Goal: Task Accomplishment & Management: Use online tool/utility

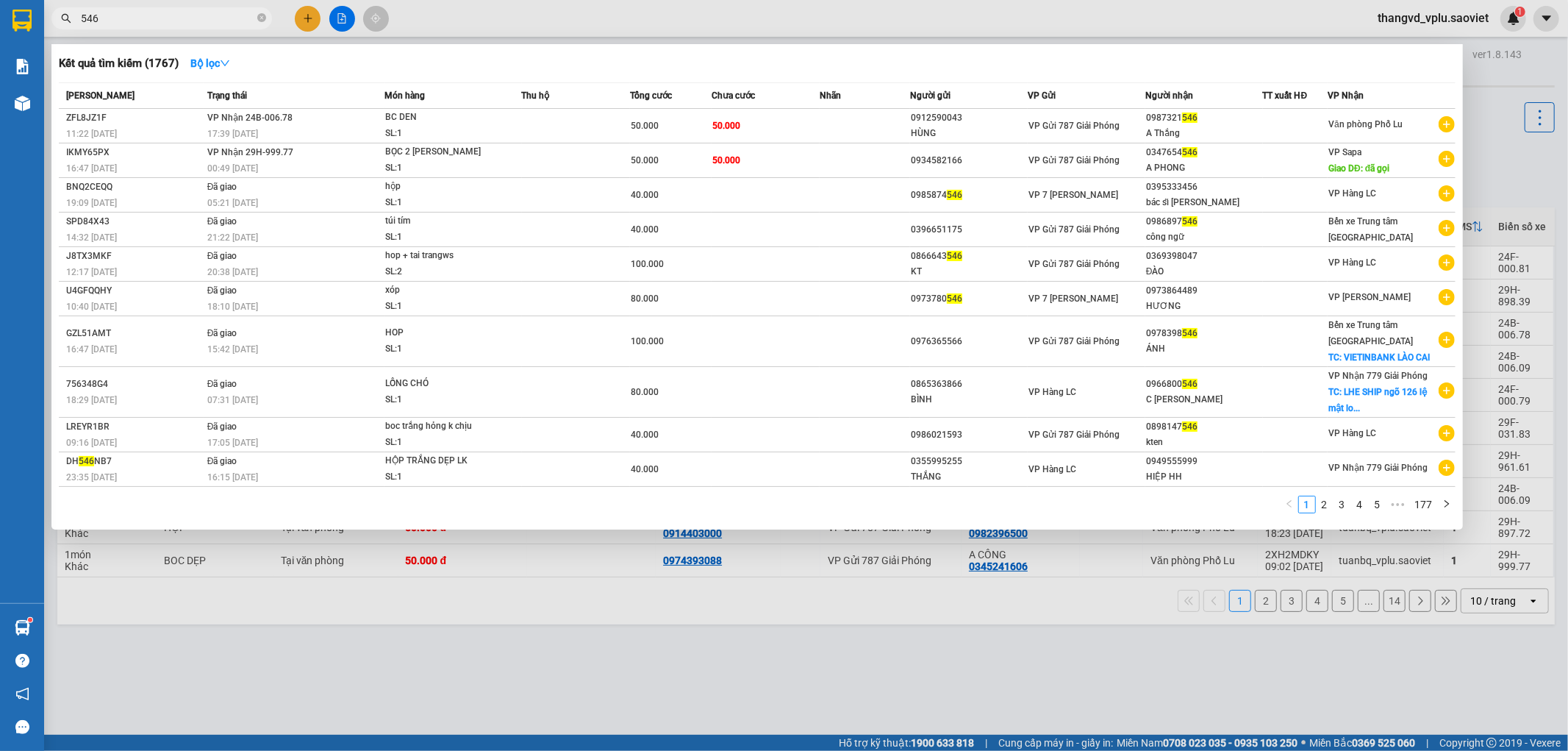
type input "546"
click at [519, 601] on div at bounding box center [784, 376] width 1568 height 751
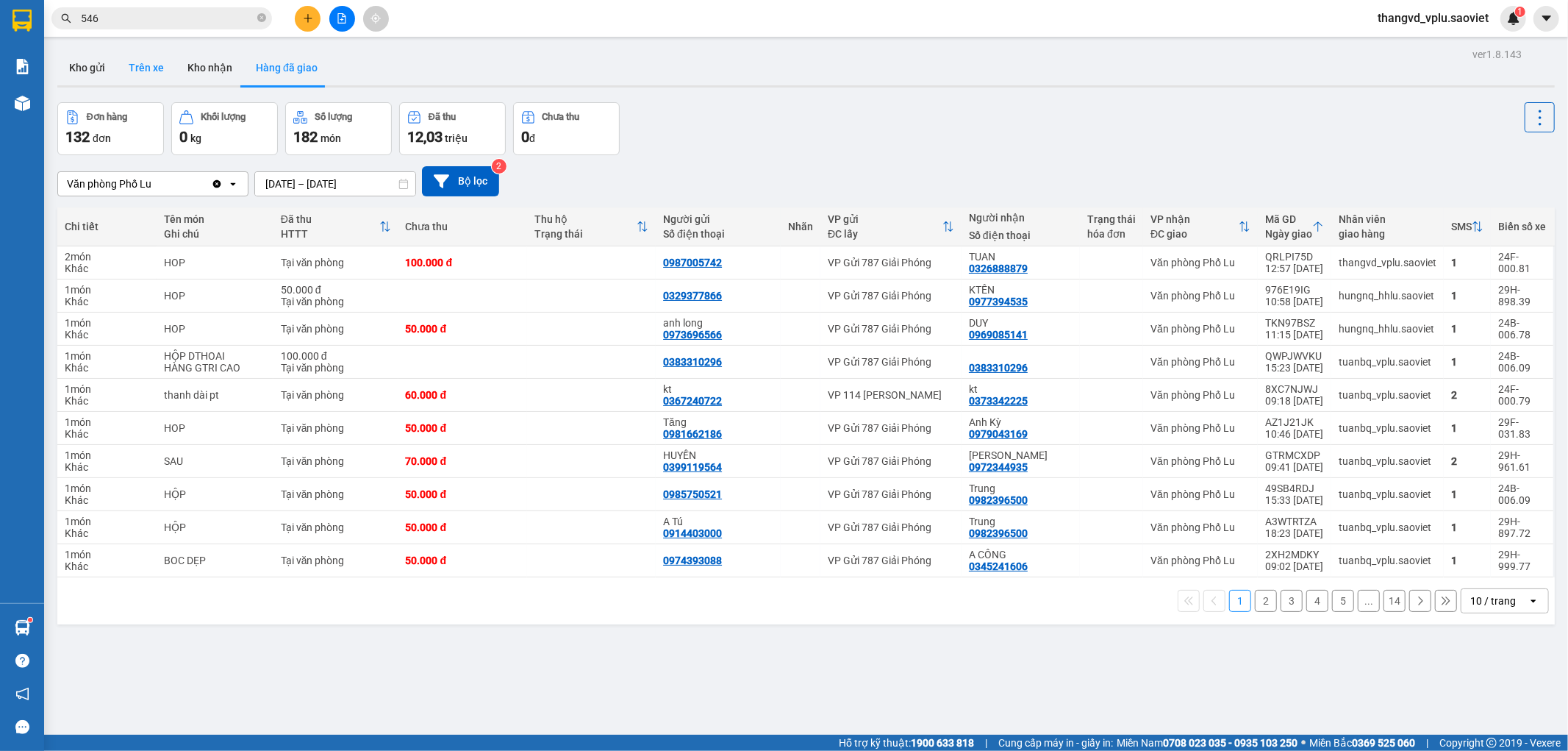
click at [128, 57] on button "Trên xe" at bounding box center [146, 68] width 58 height 35
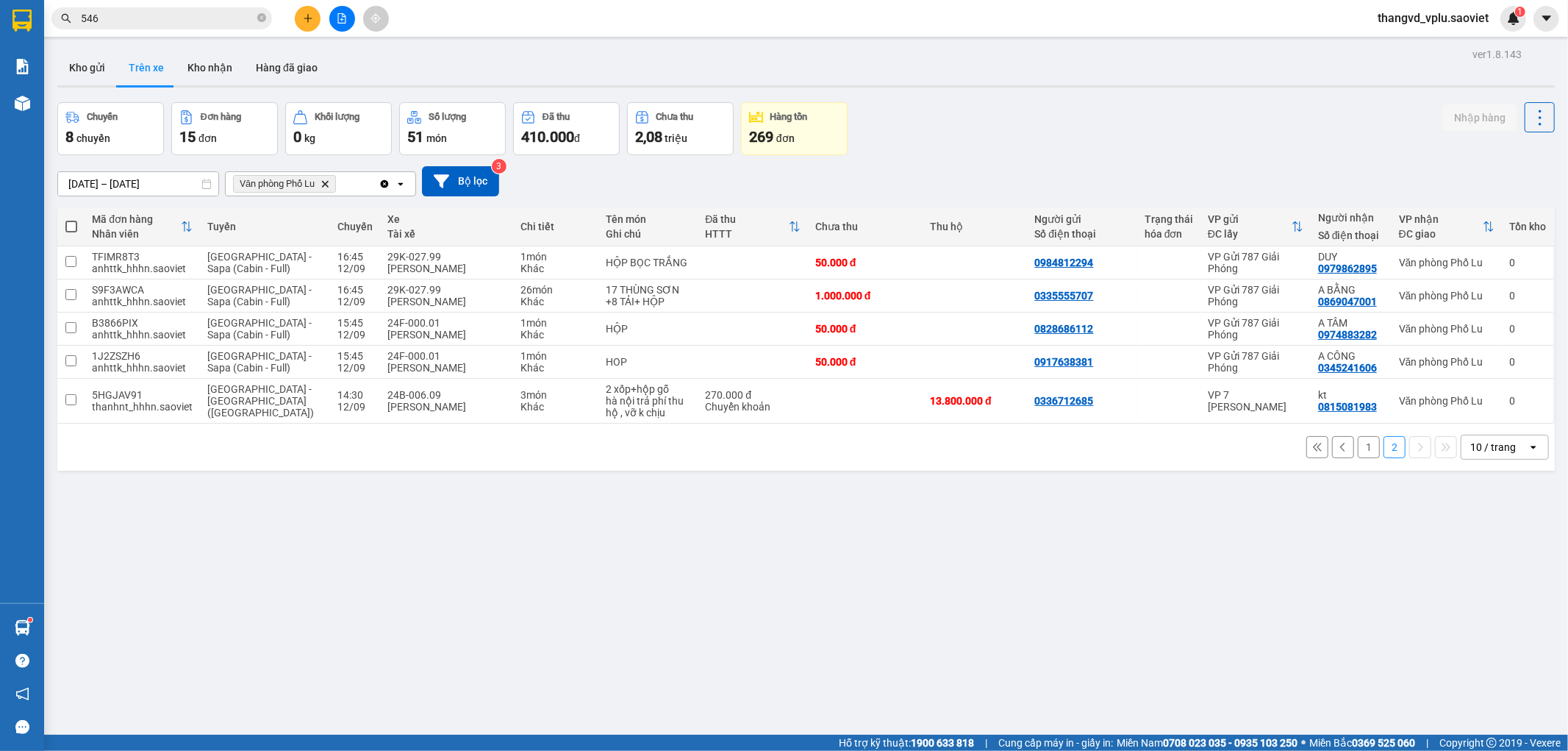
click at [1361, 451] on button "1" at bounding box center [1369, 446] width 22 height 22
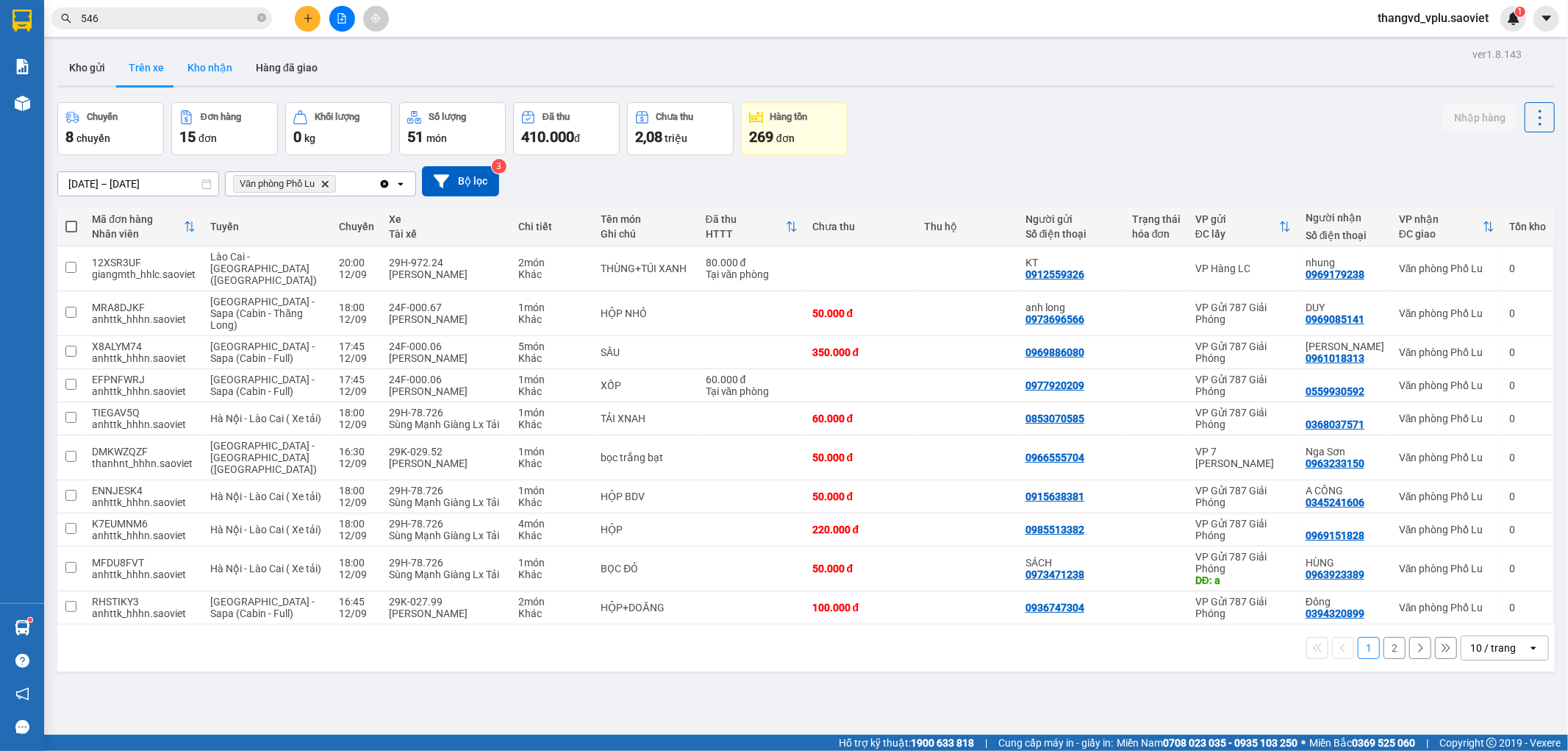
click at [192, 82] on button "Kho nhận" at bounding box center [210, 68] width 68 height 35
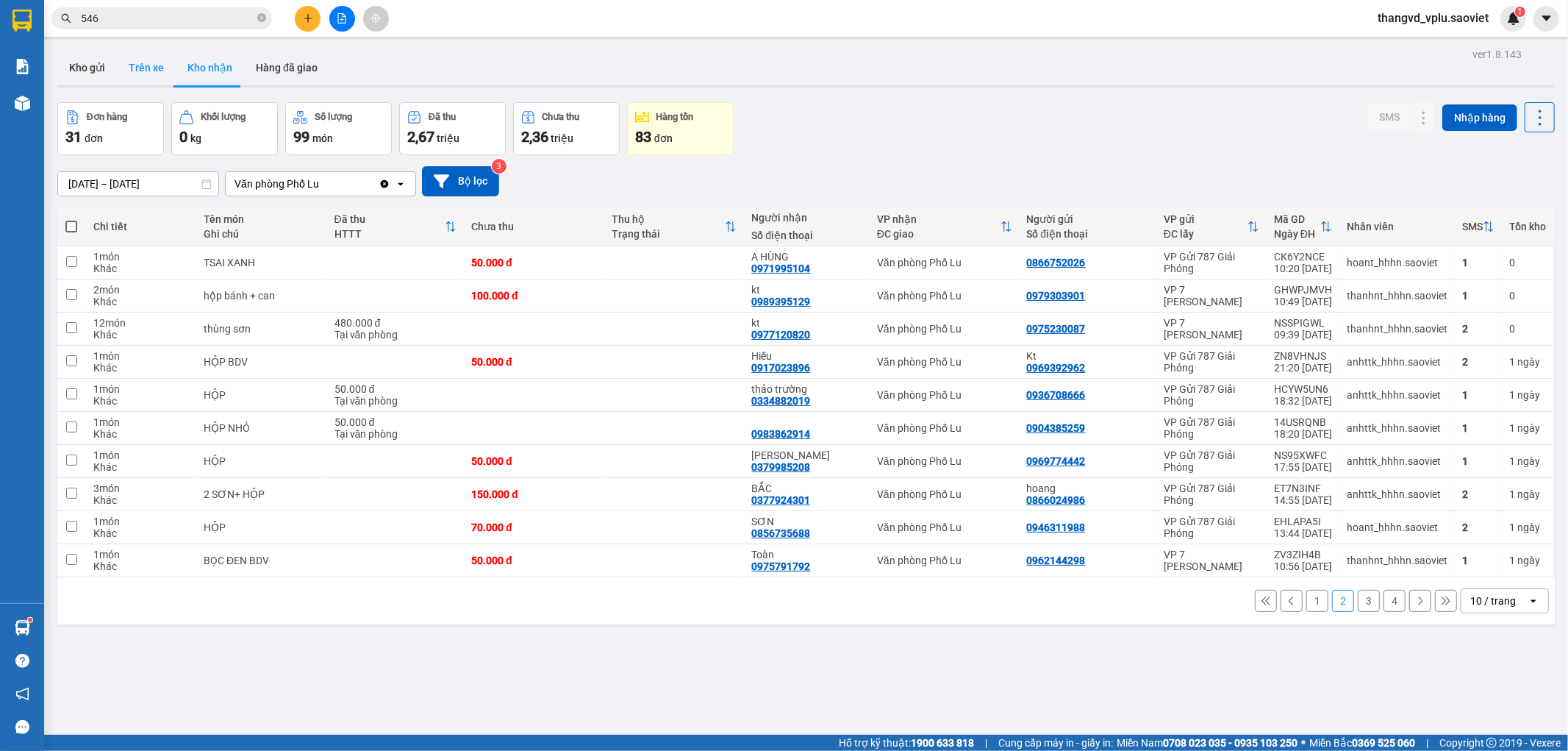
click at [156, 60] on button "Trên xe" at bounding box center [146, 68] width 58 height 35
type input "[DATE] – [DATE]"
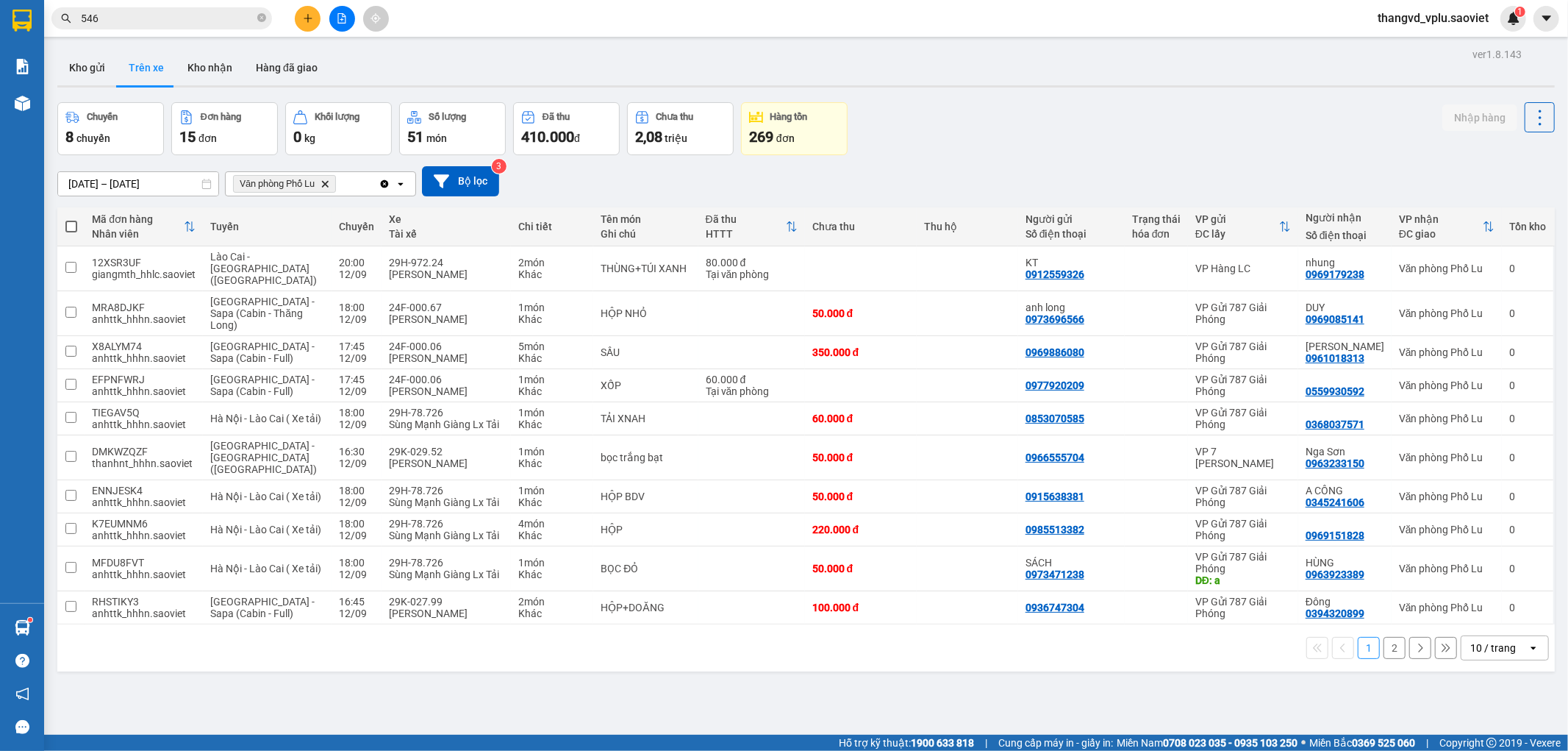
click at [1384, 637] on button "2" at bounding box center [1394, 648] width 22 height 22
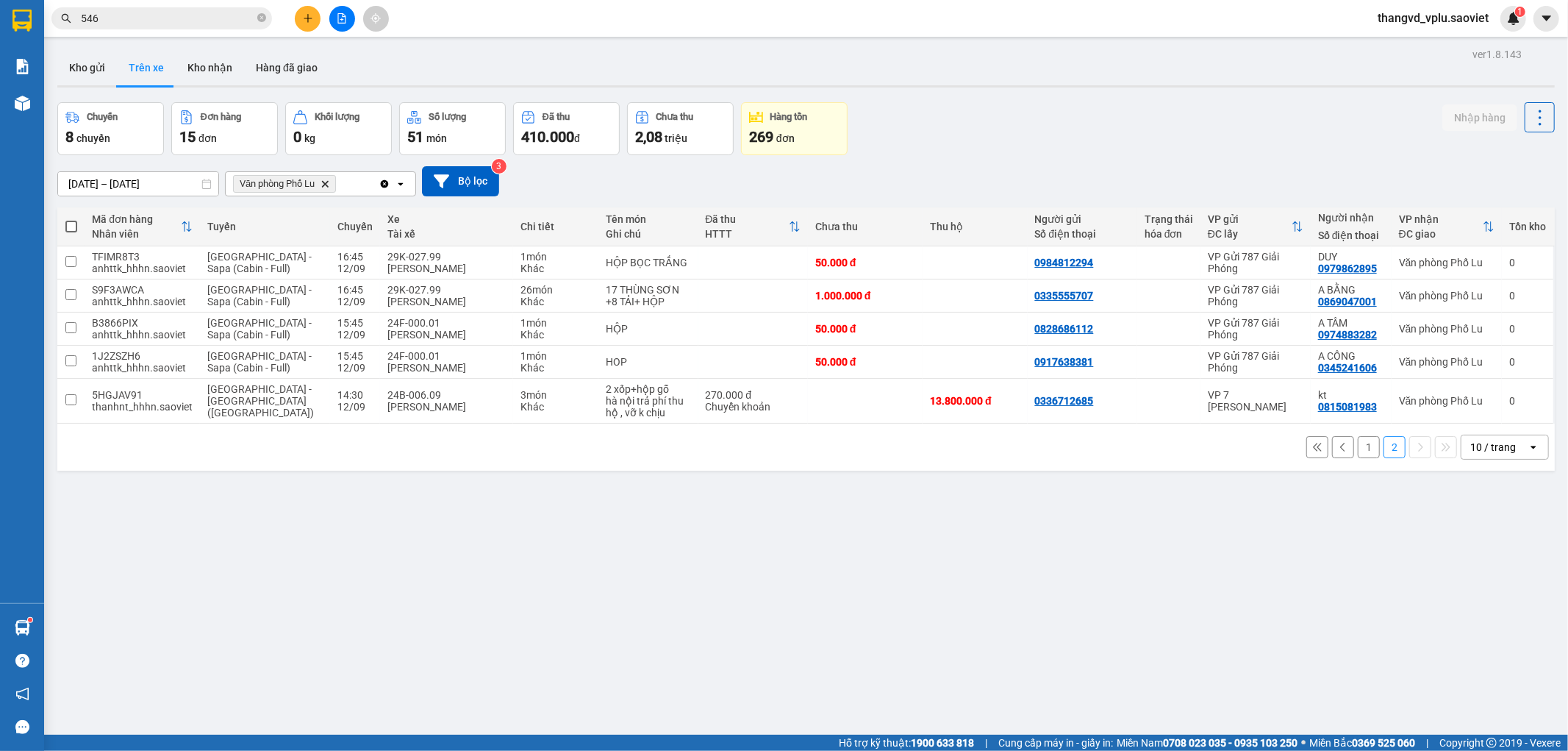
click at [1362, 452] on button "1" at bounding box center [1369, 446] width 22 height 22
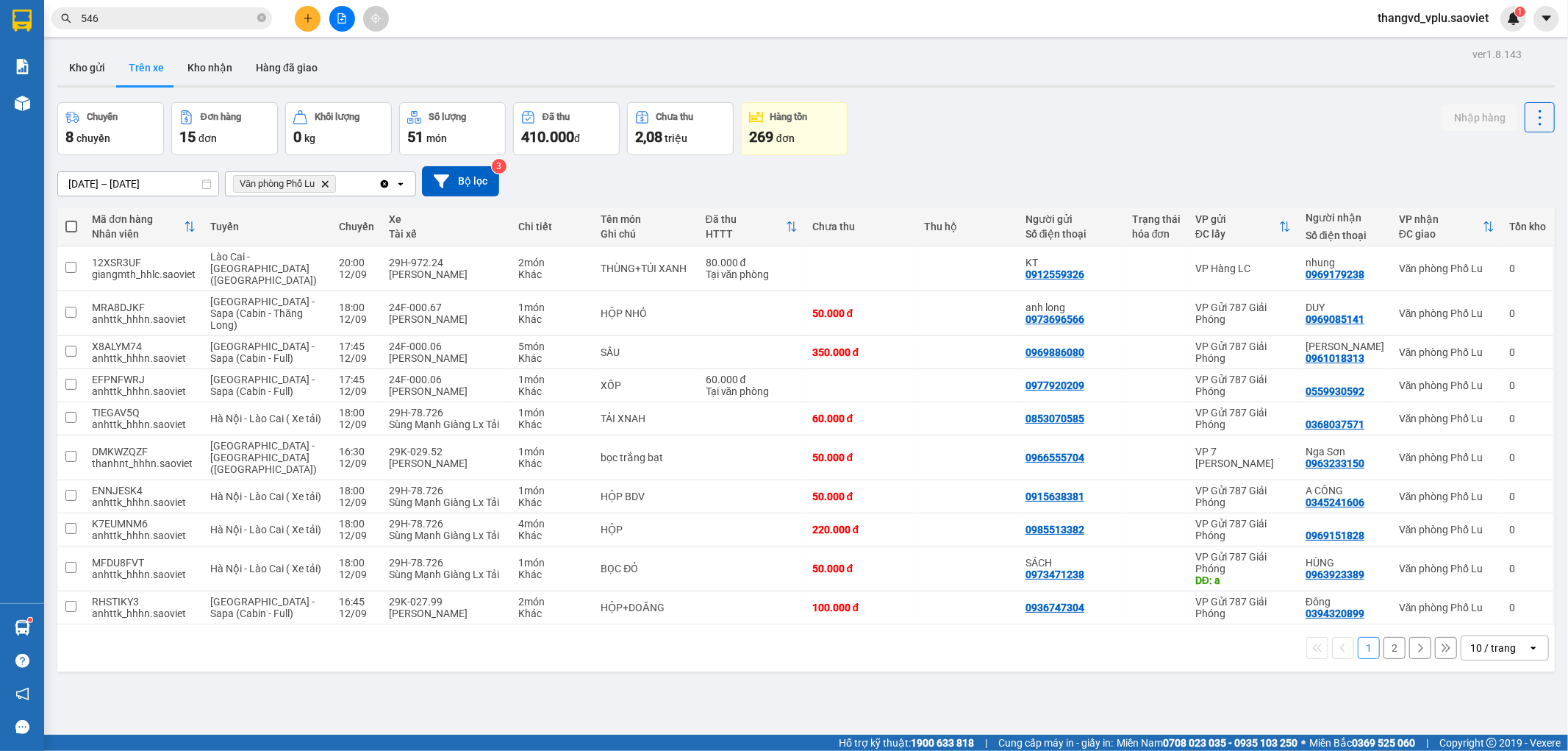
click at [1384, 637] on button "2" at bounding box center [1394, 648] width 22 height 22
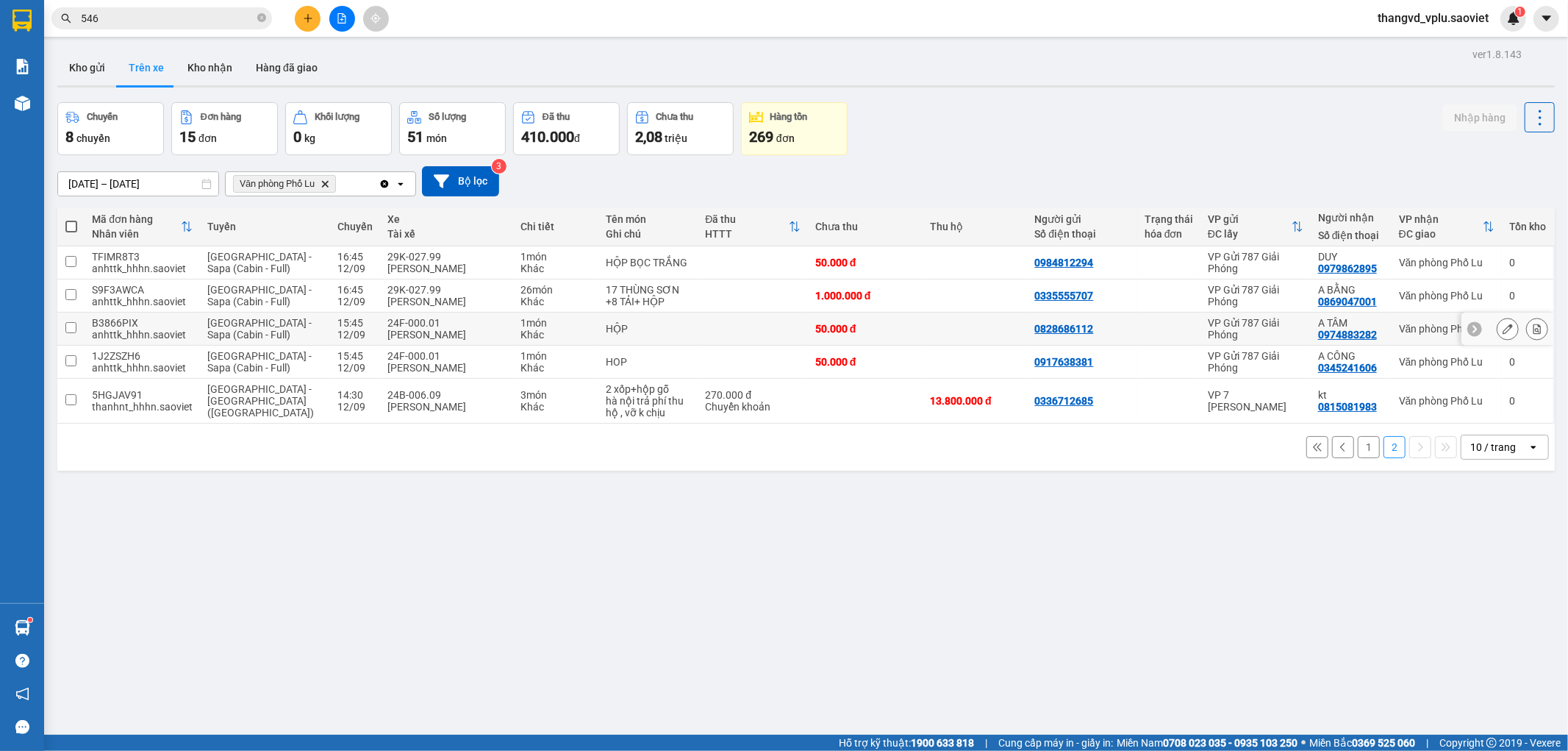
click at [451, 342] on td "24F-000.01 [PERSON_NAME]" at bounding box center [446, 329] width 133 height 33
checkbox input "true"
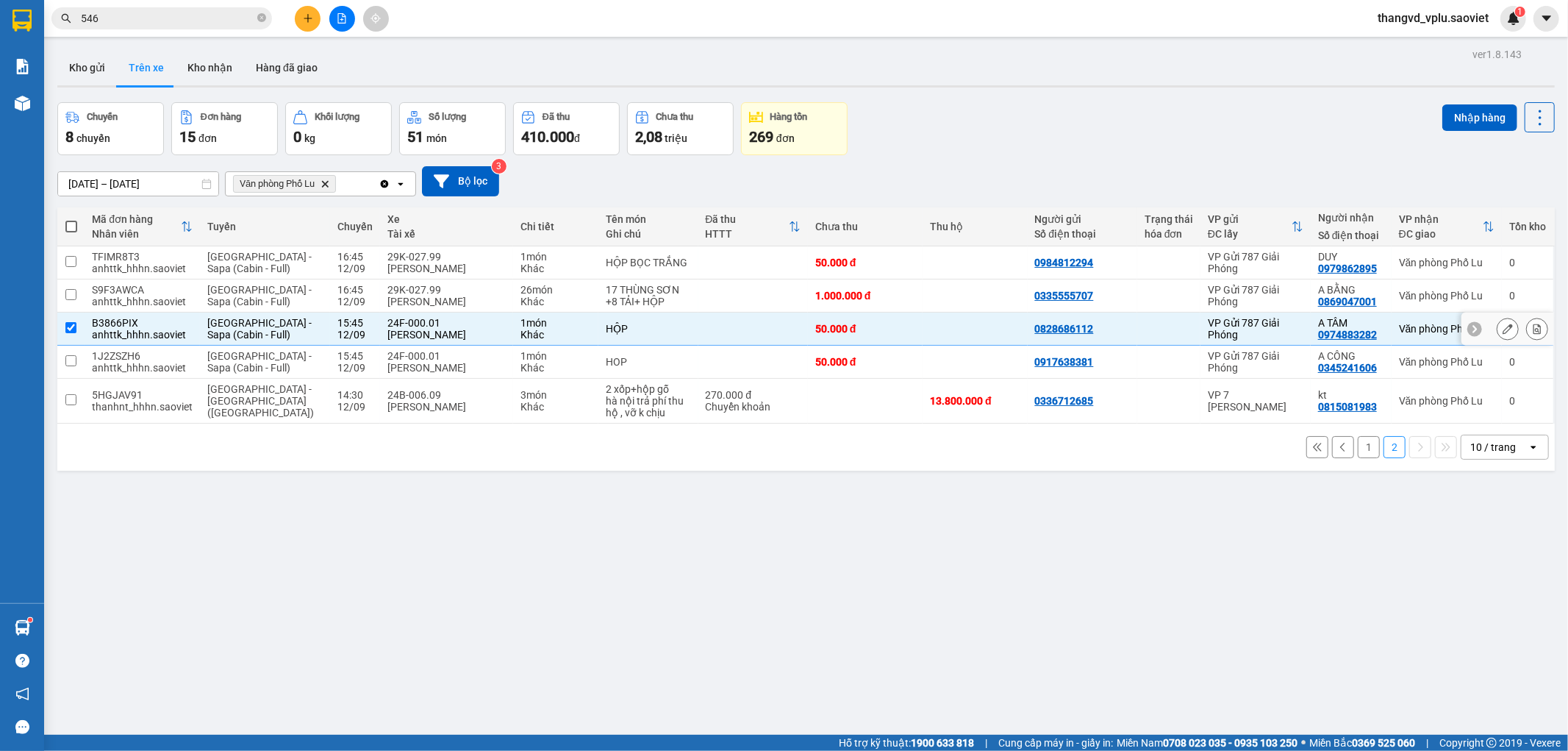
click at [451, 360] on div "24F-000.01" at bounding box center [446, 355] width 118 height 12
checkbox input "true"
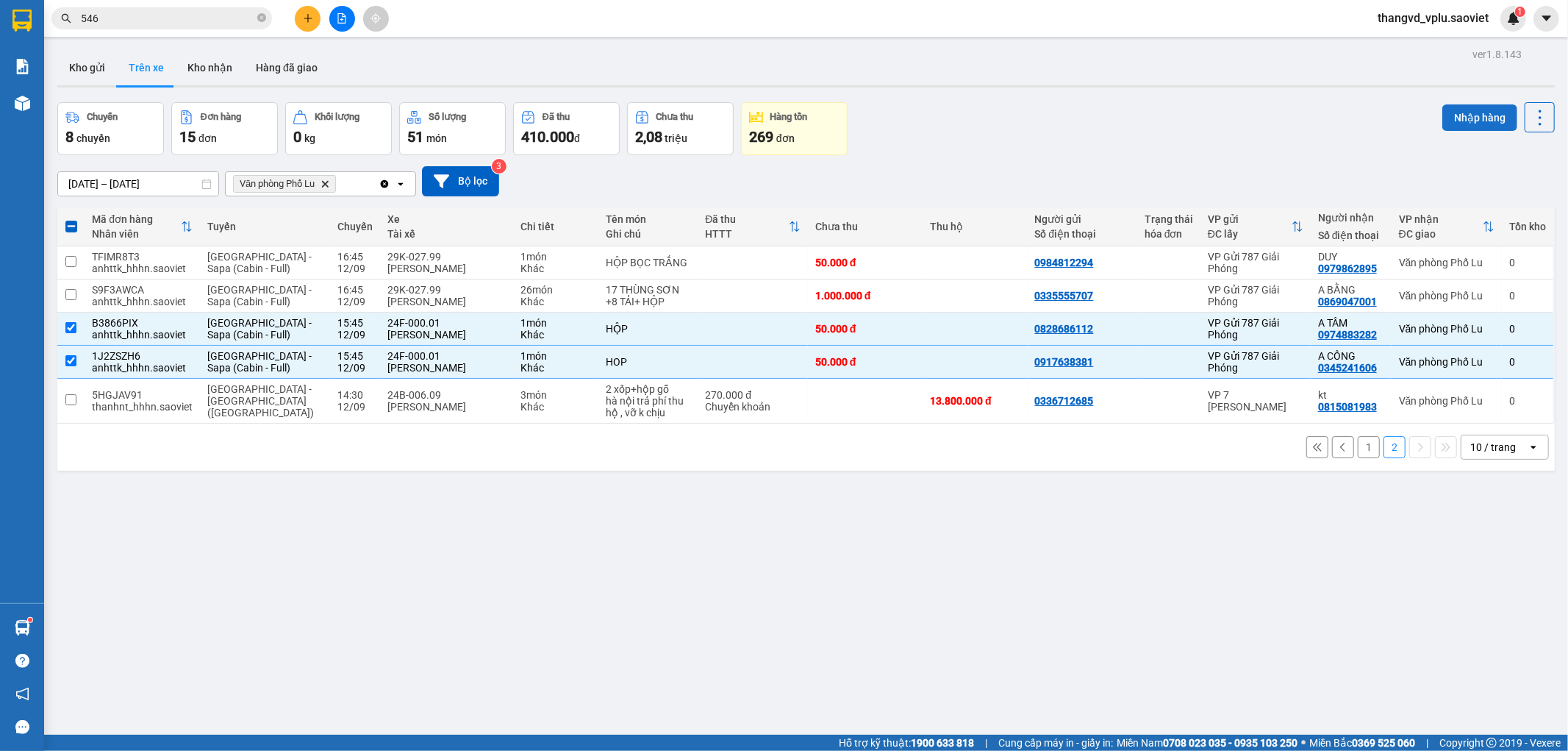
click at [1455, 120] on button "Nhập hàng" at bounding box center [1480, 118] width 75 height 27
checkbox input "false"
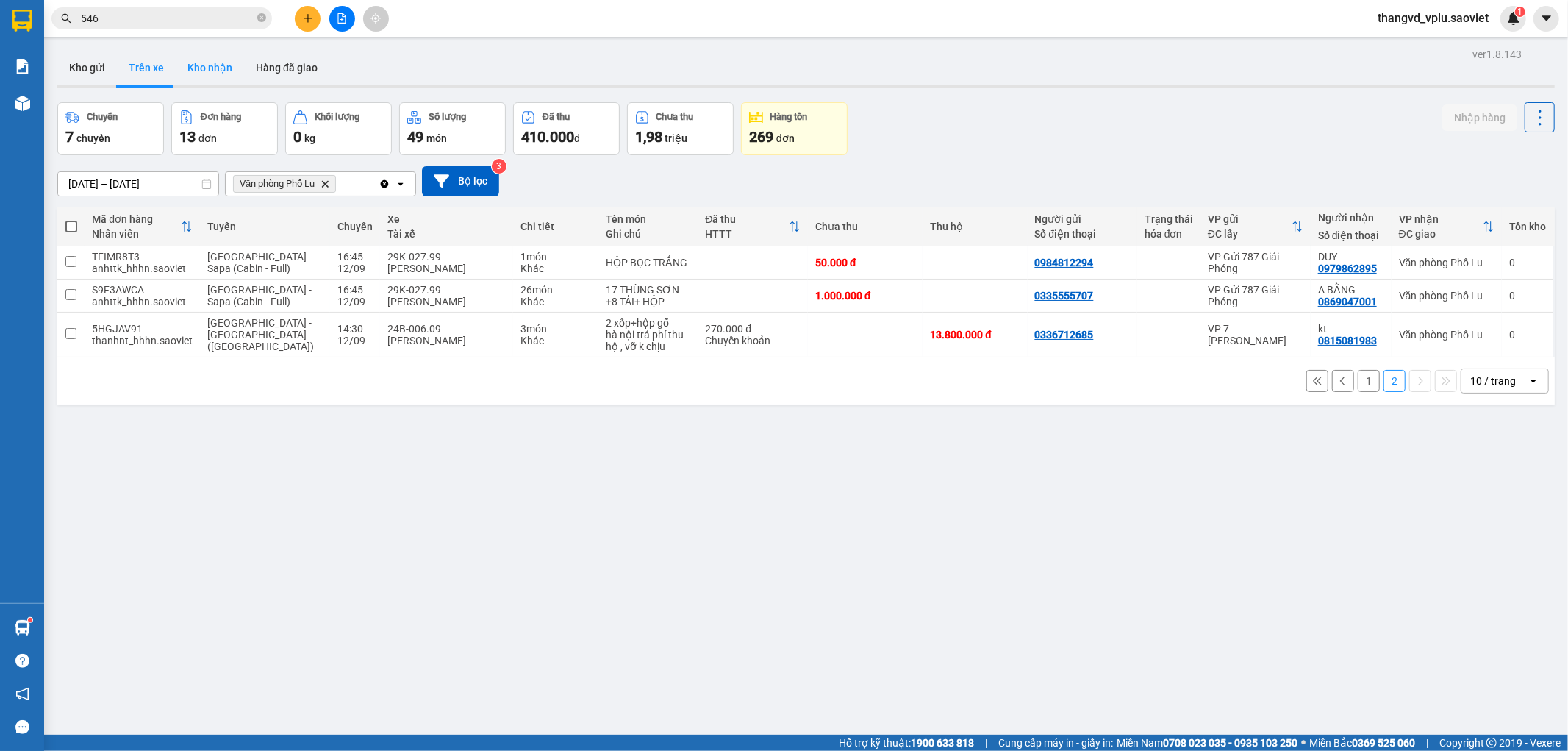
click at [199, 71] on button "Kho nhận" at bounding box center [210, 68] width 68 height 35
type input "[DATE] – [DATE]"
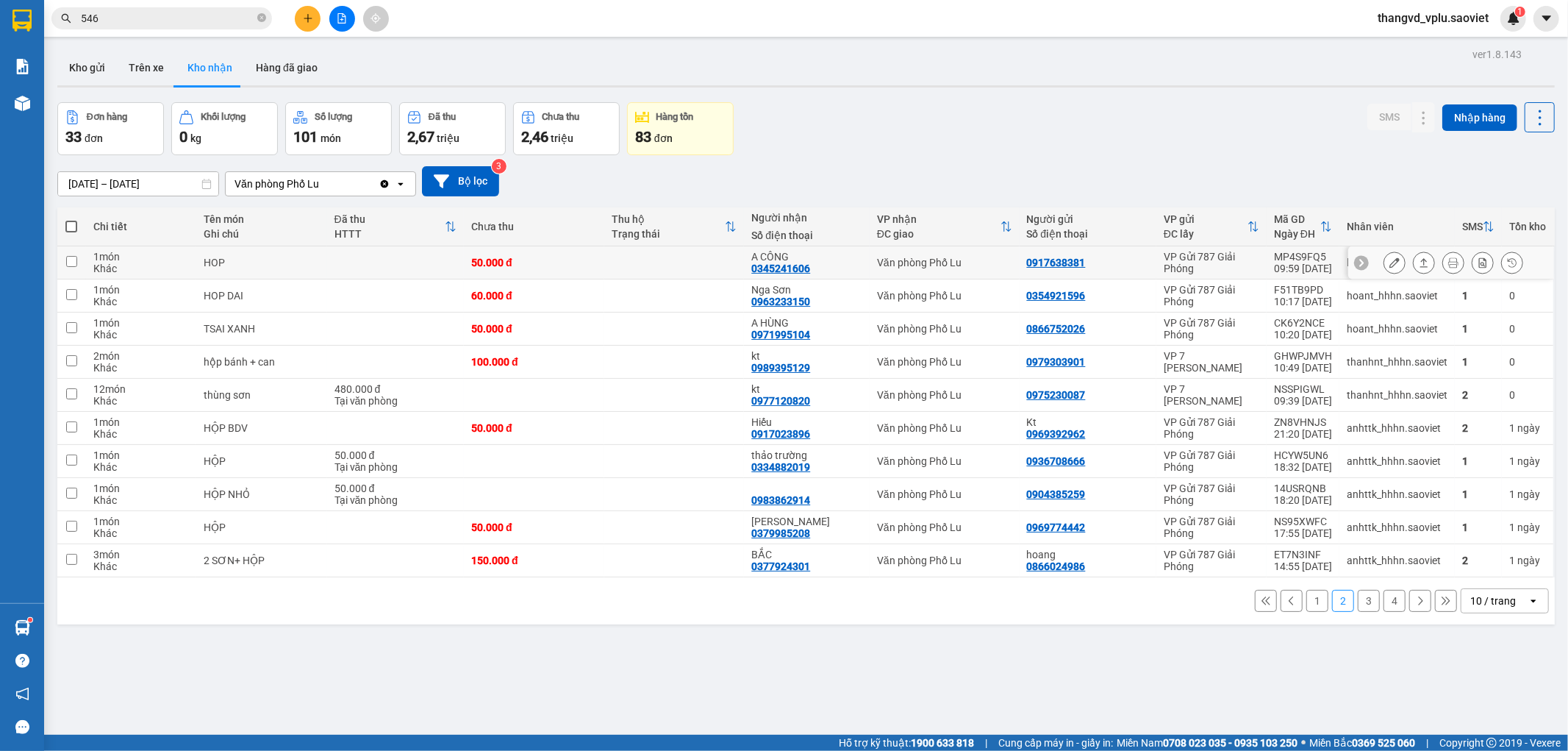
click at [373, 260] on td at bounding box center [396, 263] width 137 height 33
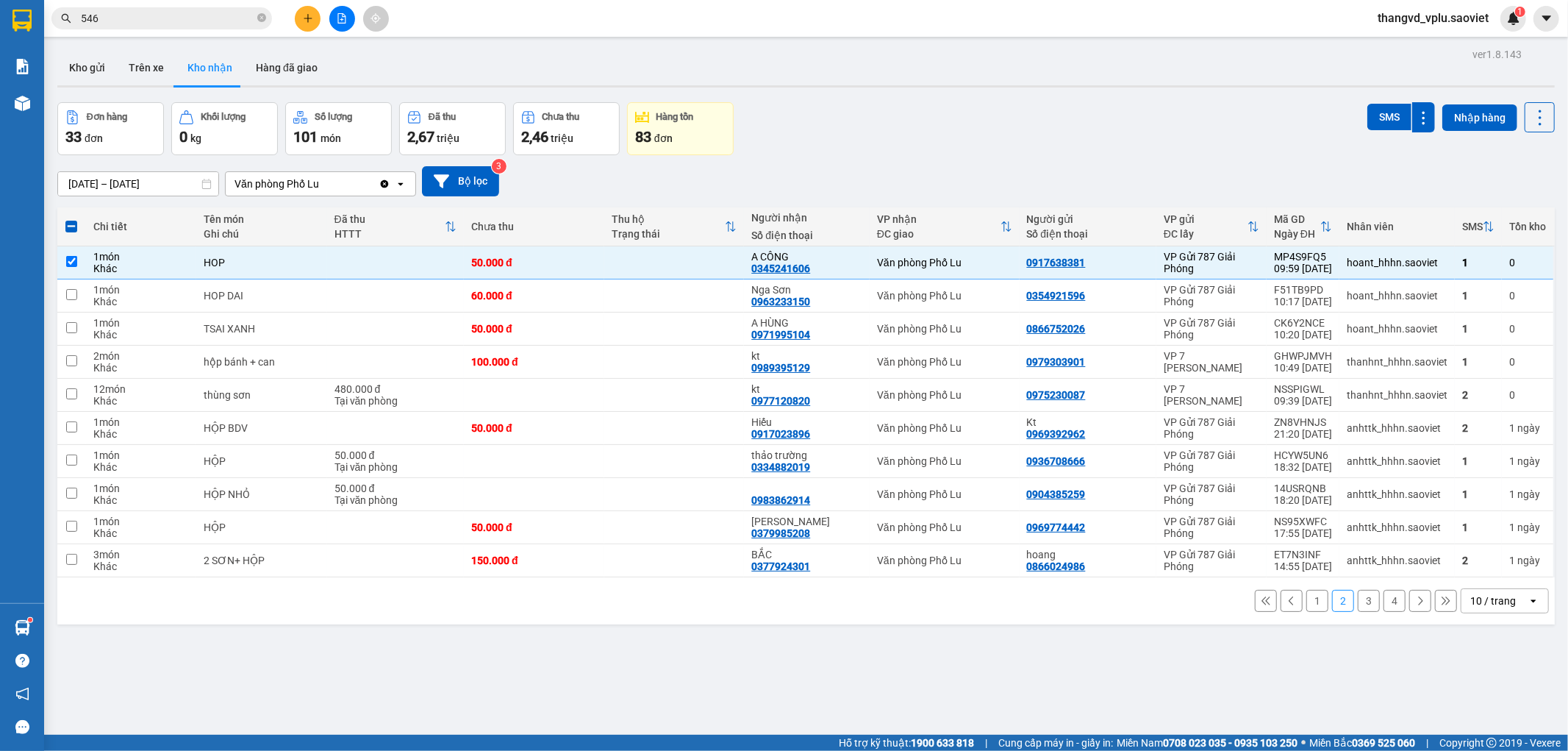
click at [1307, 607] on button "1" at bounding box center [1318, 601] width 22 height 22
checkbox input "false"
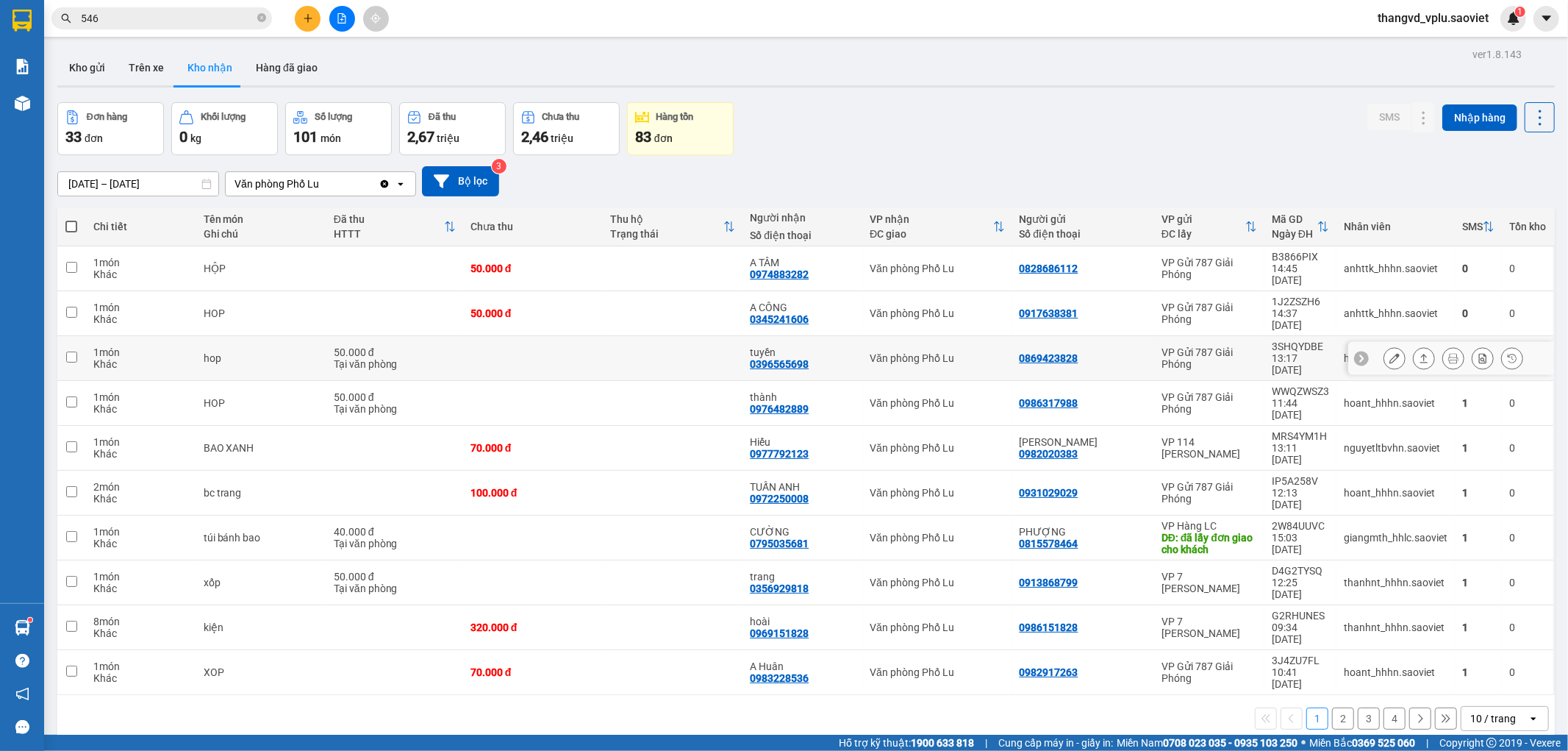
click at [446, 346] on div "50.000 đ" at bounding box center [395, 352] width 122 height 12
checkbox input "true"
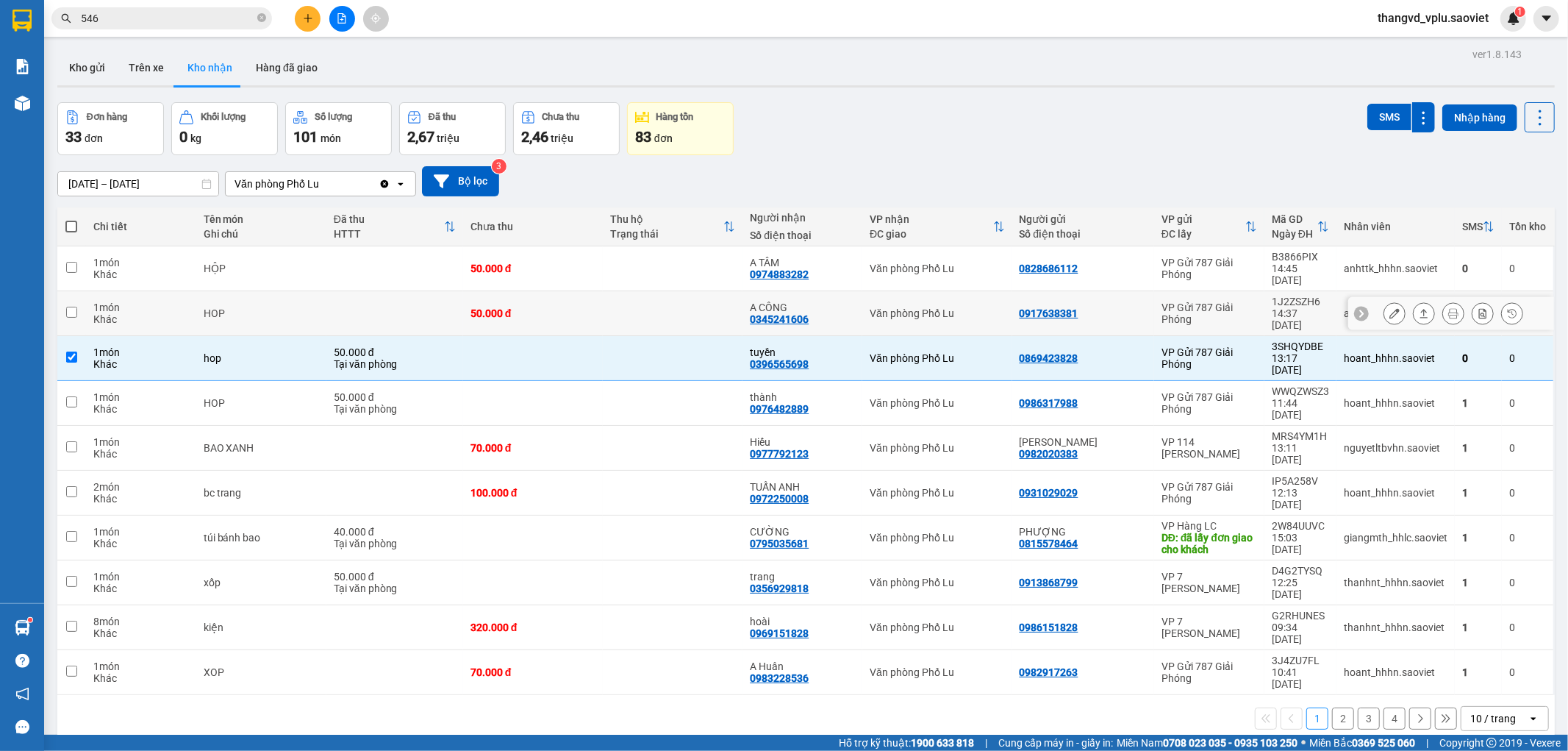
click at [392, 293] on td at bounding box center [395, 314] width 137 height 45
checkbox input "true"
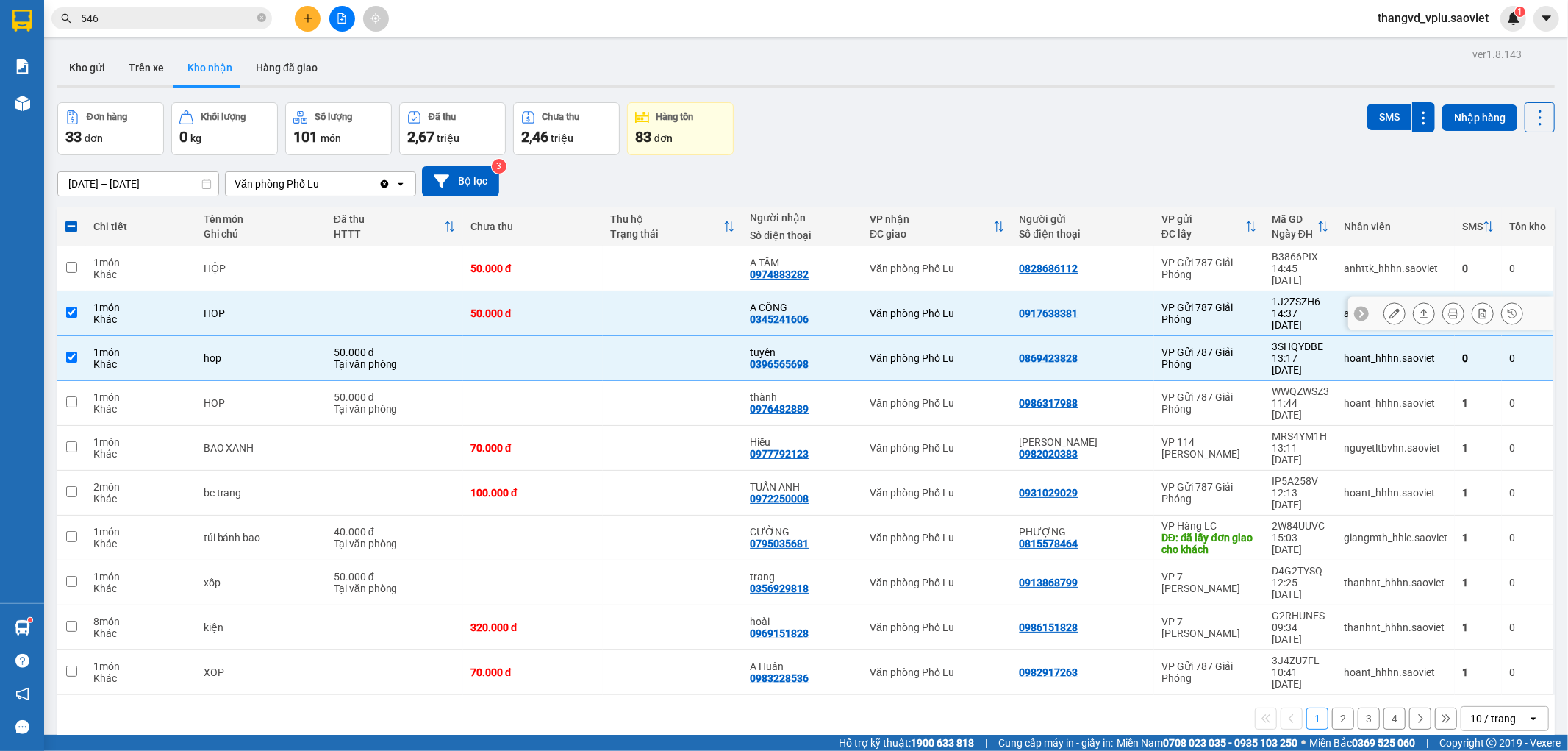
click at [383, 262] on td at bounding box center [395, 269] width 137 height 45
checkbox input "true"
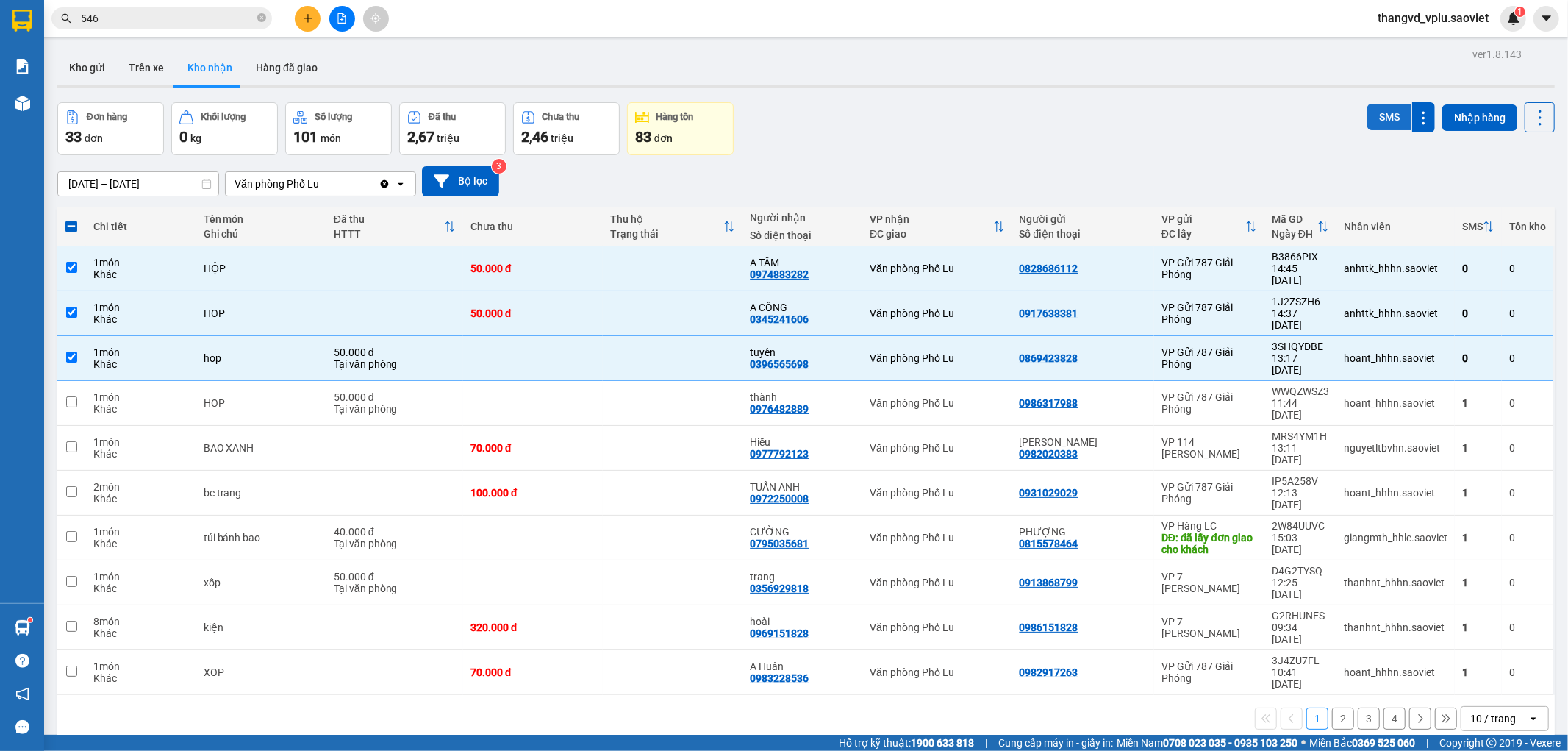
click at [1370, 103] on button "SMS" at bounding box center [1389, 117] width 44 height 27
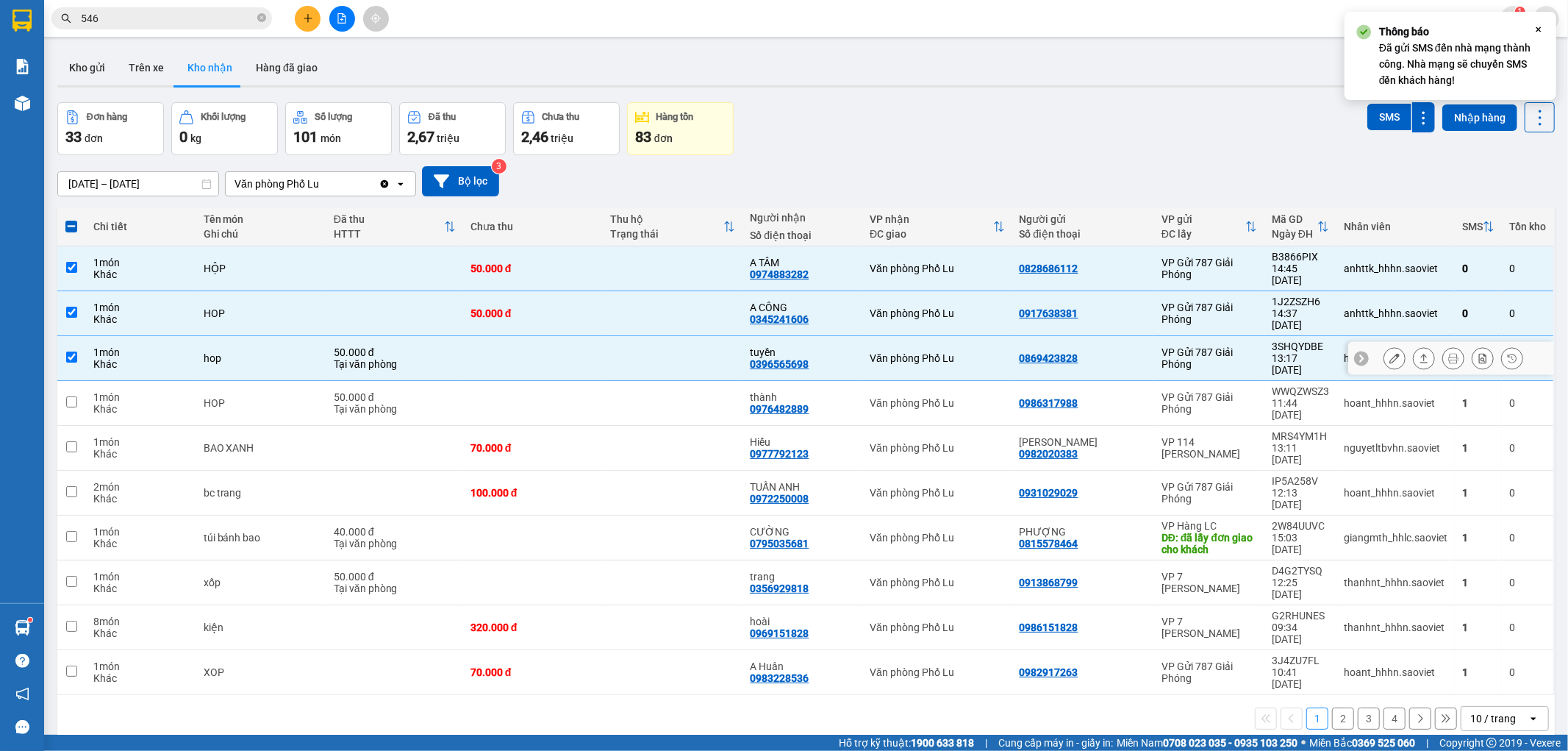
click at [285, 336] on td "hop" at bounding box center [261, 359] width 130 height 45
checkbox input "false"
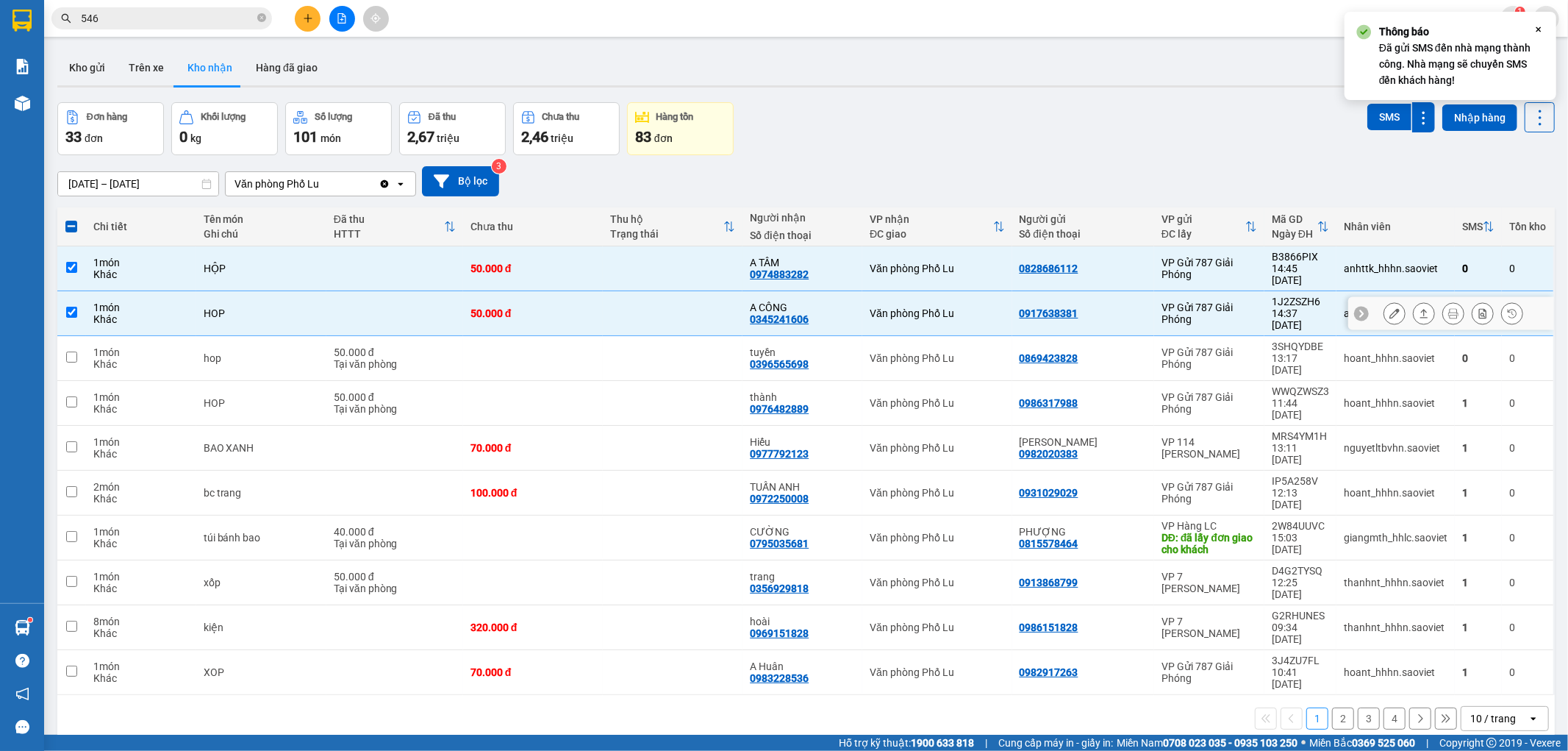
click at [269, 307] on div "HOP" at bounding box center [261, 313] width 115 height 12
checkbox input "false"
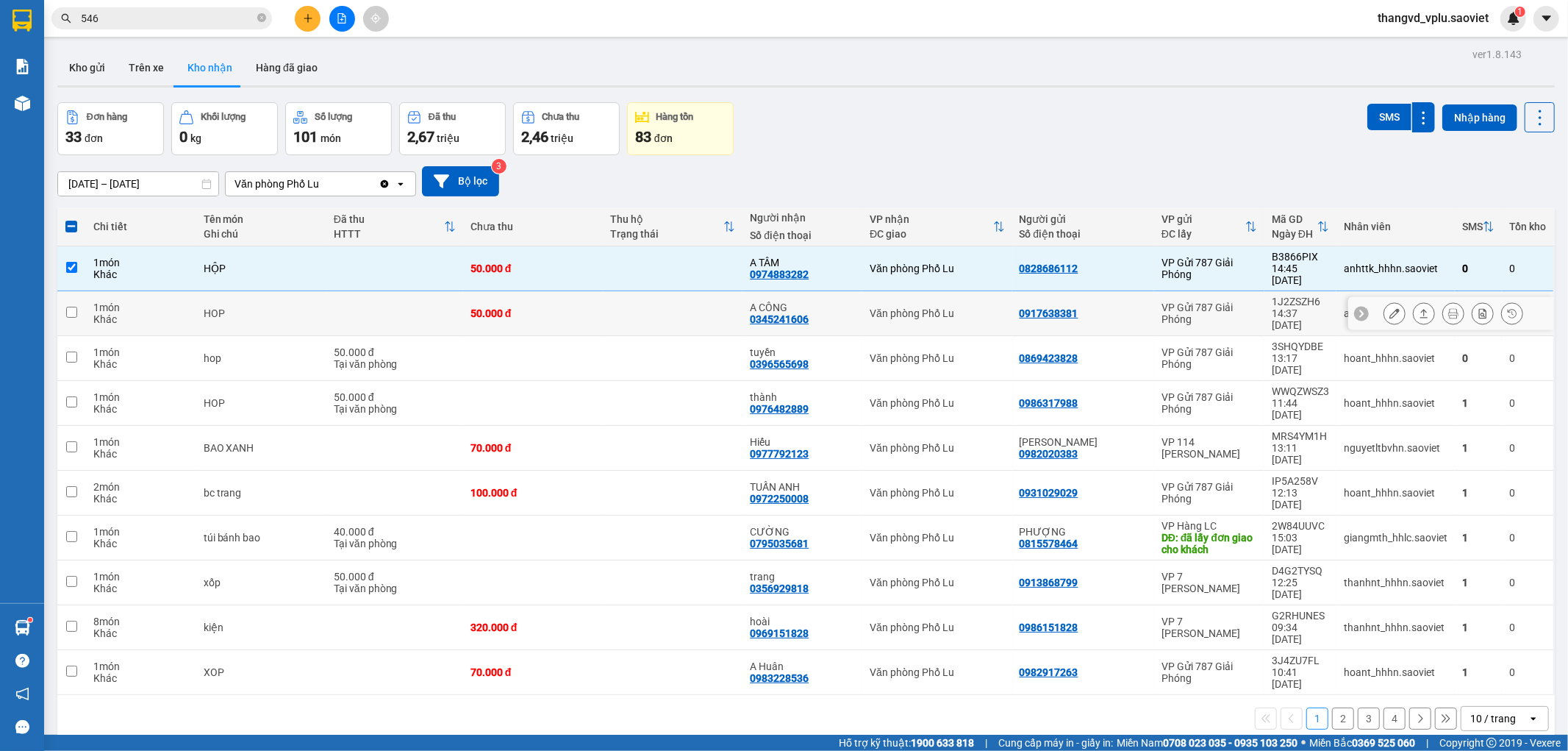
click at [265, 263] on div "HỘP" at bounding box center [261, 269] width 115 height 12
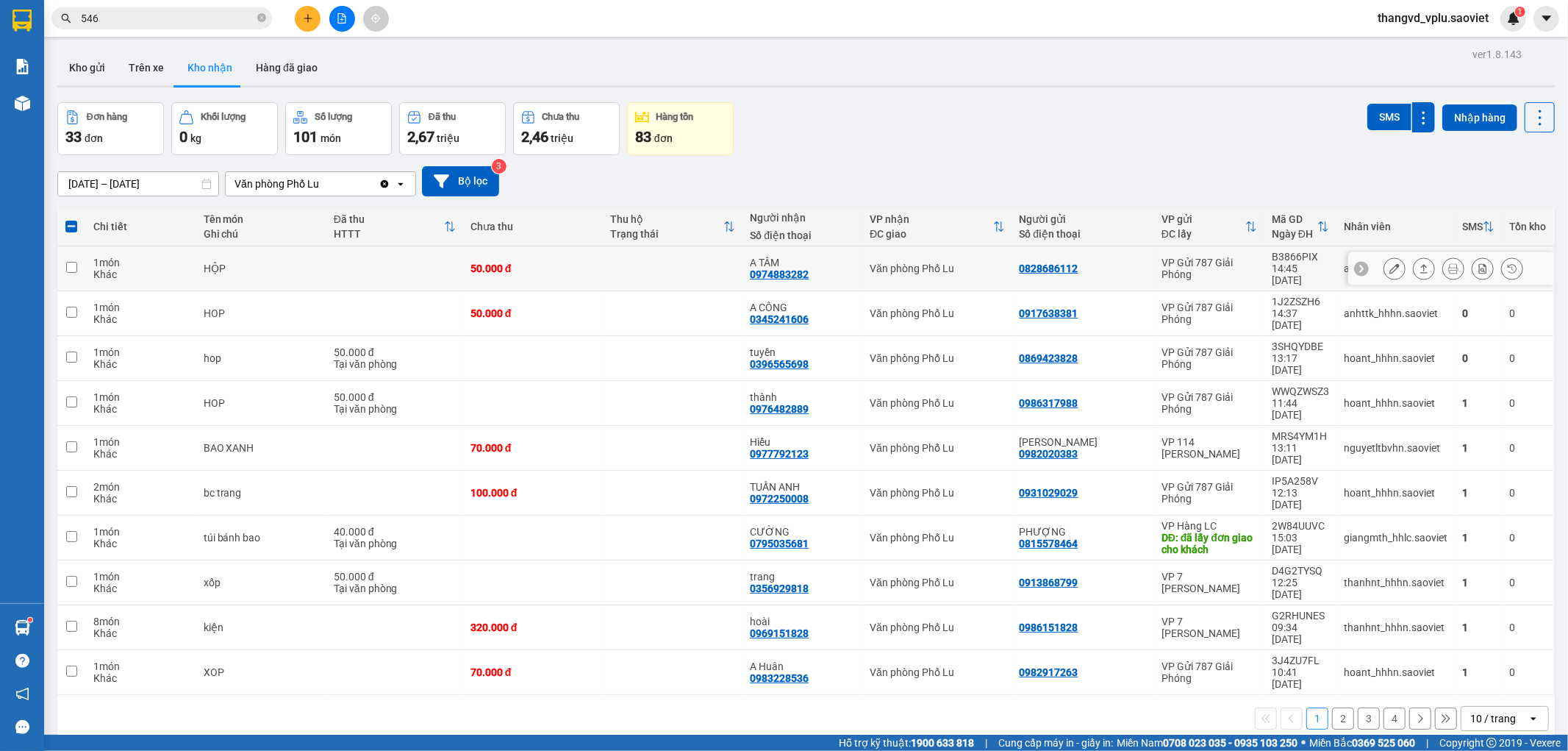
checkbox input "false"
click at [133, 63] on button "Trên xe" at bounding box center [146, 68] width 58 height 35
type input "[DATE] – [DATE]"
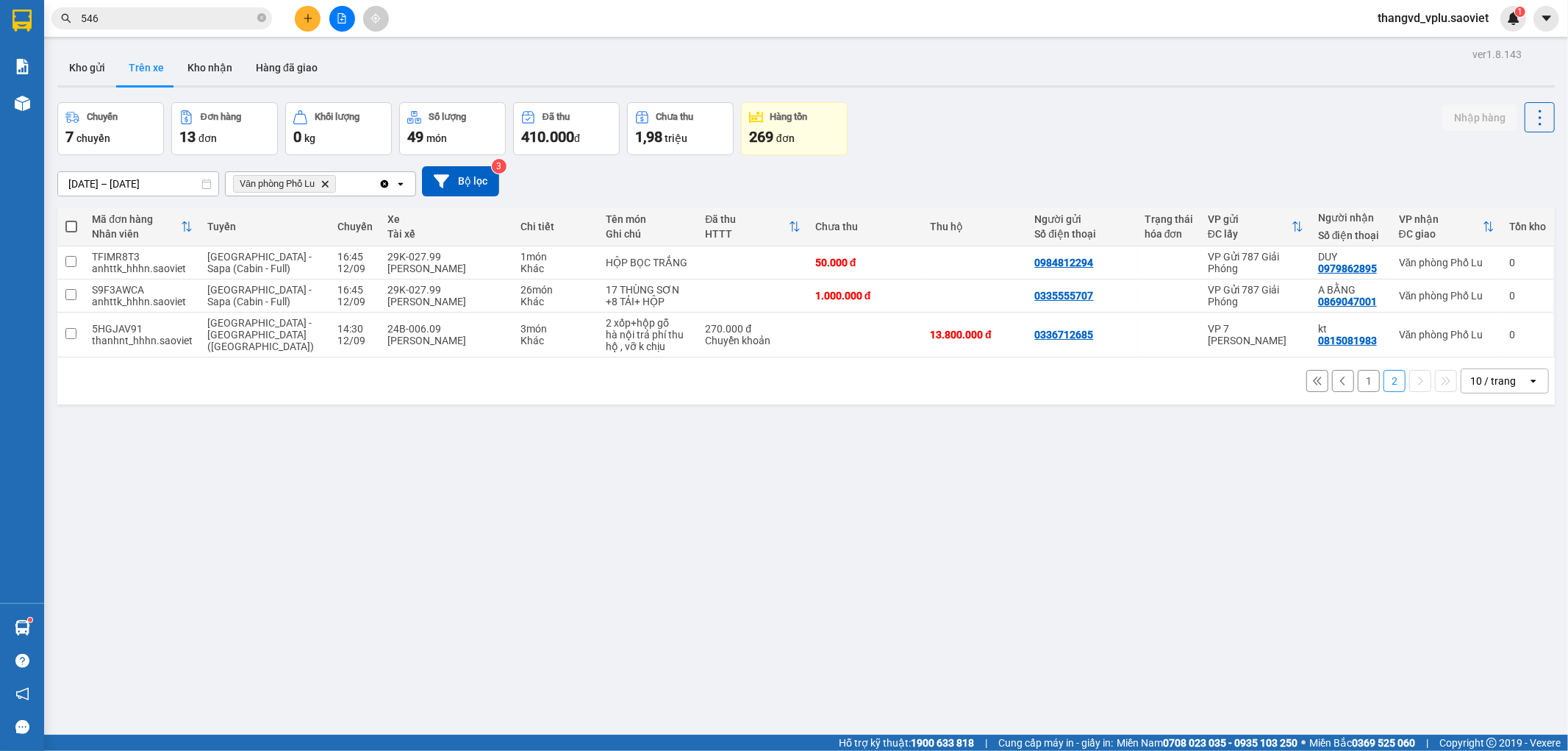
click at [1358, 384] on button "1" at bounding box center [1369, 381] width 22 height 22
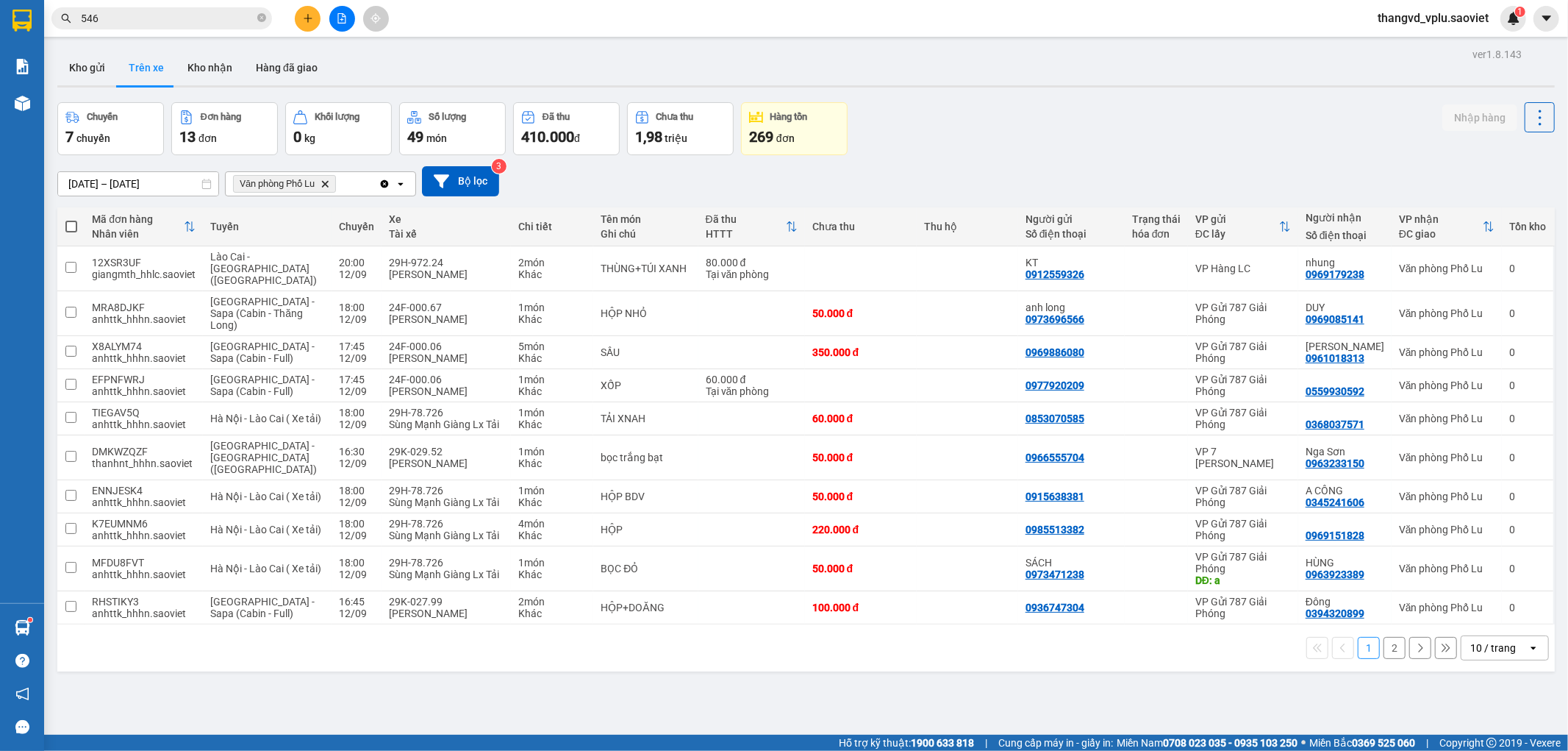
click at [1384, 637] on button "2" at bounding box center [1394, 648] width 22 height 22
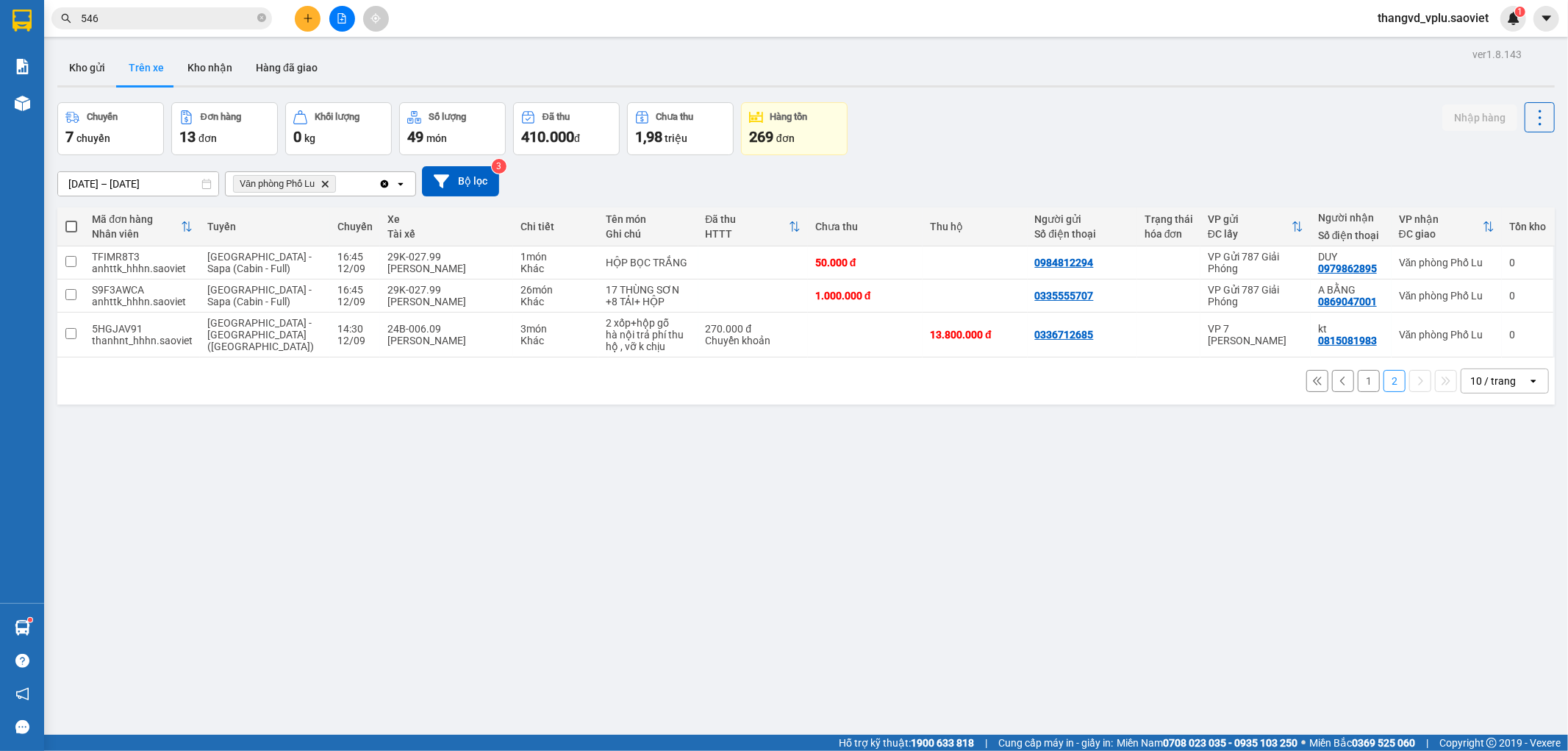
click at [1364, 386] on button "1" at bounding box center [1369, 381] width 22 height 22
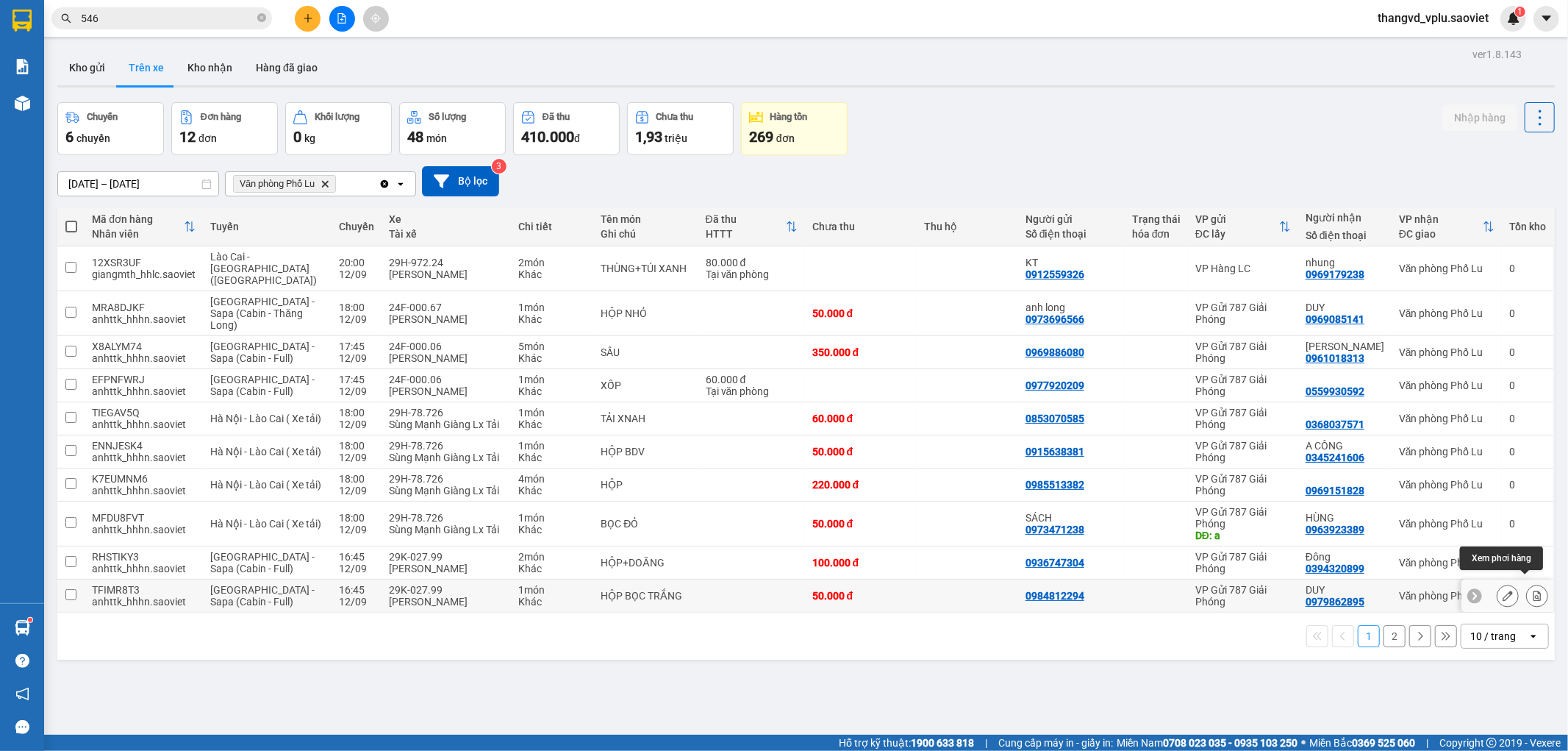
click at [1534, 591] on icon at bounding box center [1538, 596] width 8 height 10
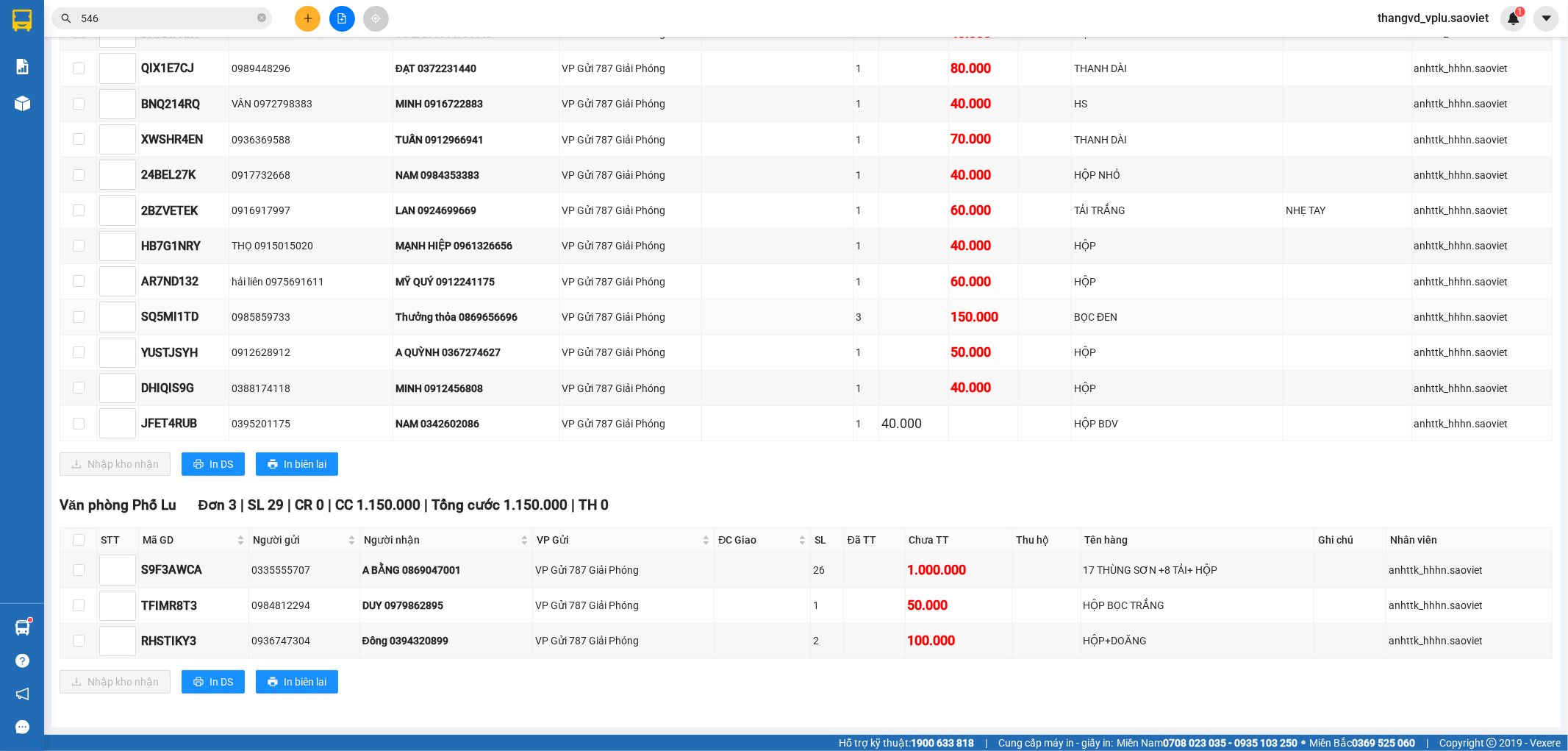
scroll to position [922, 0]
click at [73, 572] on input "checkbox" at bounding box center [78, 570] width 12 height 12
checkbox input "true"
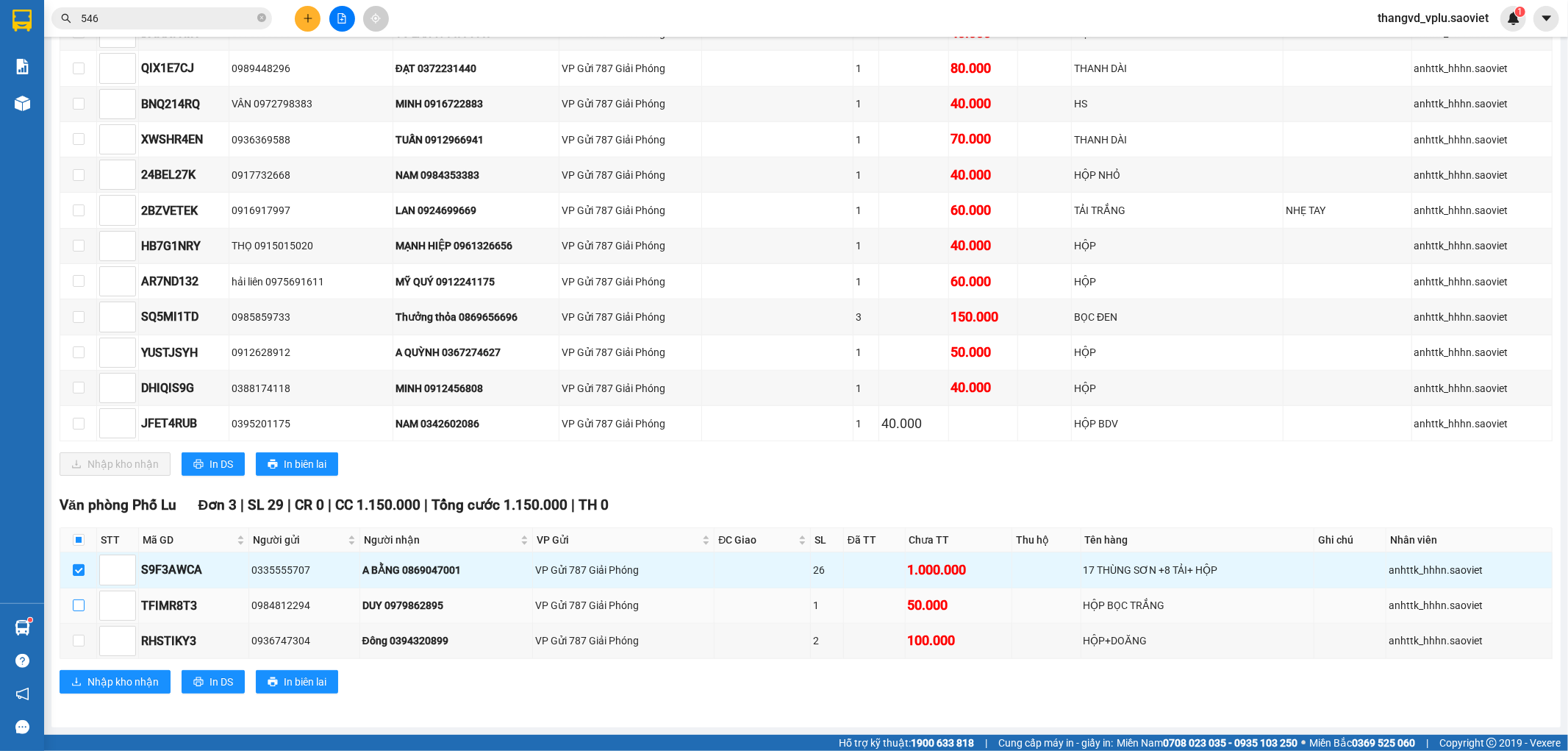
click at [79, 607] on input "checkbox" at bounding box center [78, 605] width 12 height 12
checkbox input "true"
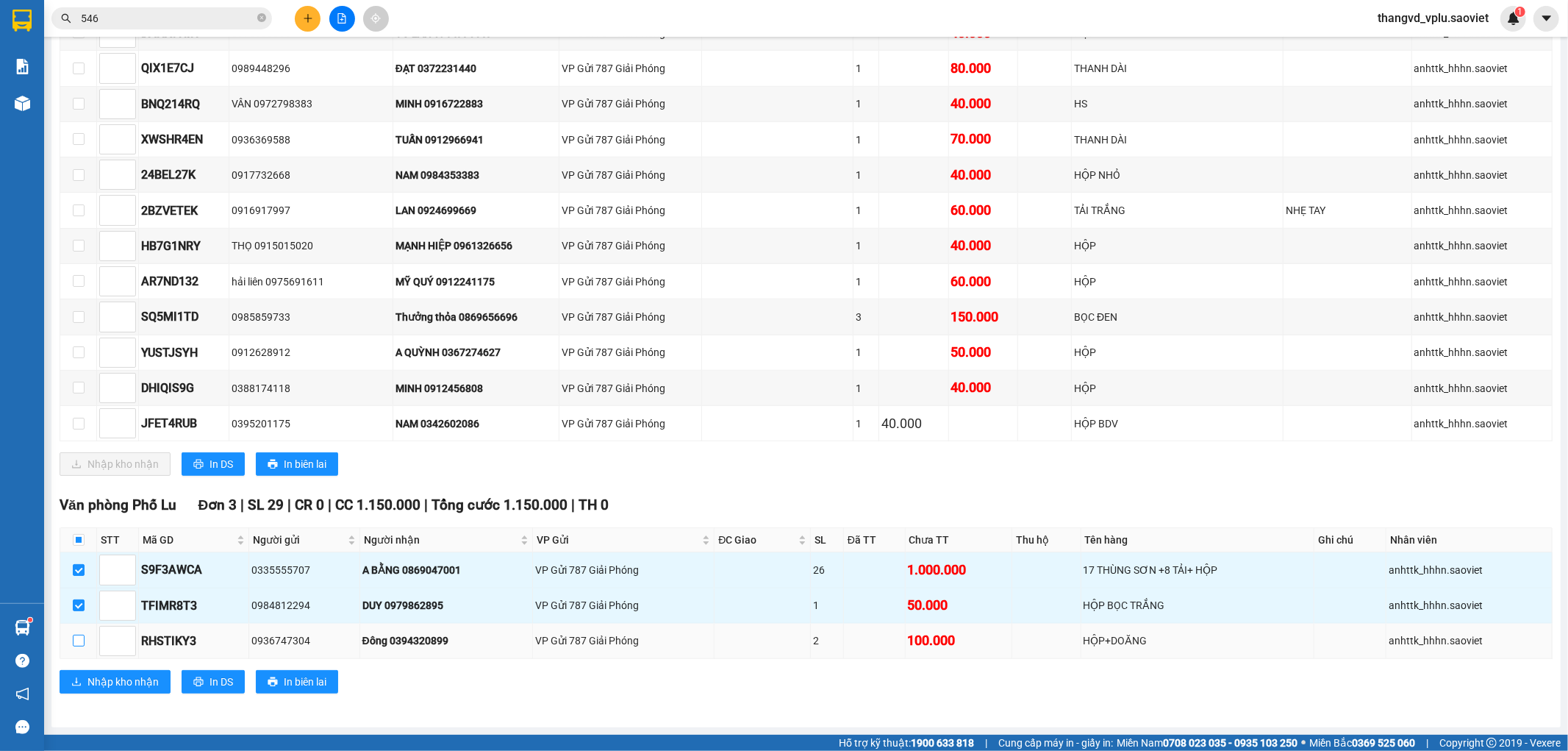
click at [81, 647] on label at bounding box center [78, 640] width 12 height 16
click at [81, 646] on input "checkbox" at bounding box center [78, 640] width 12 height 12
checkbox input "true"
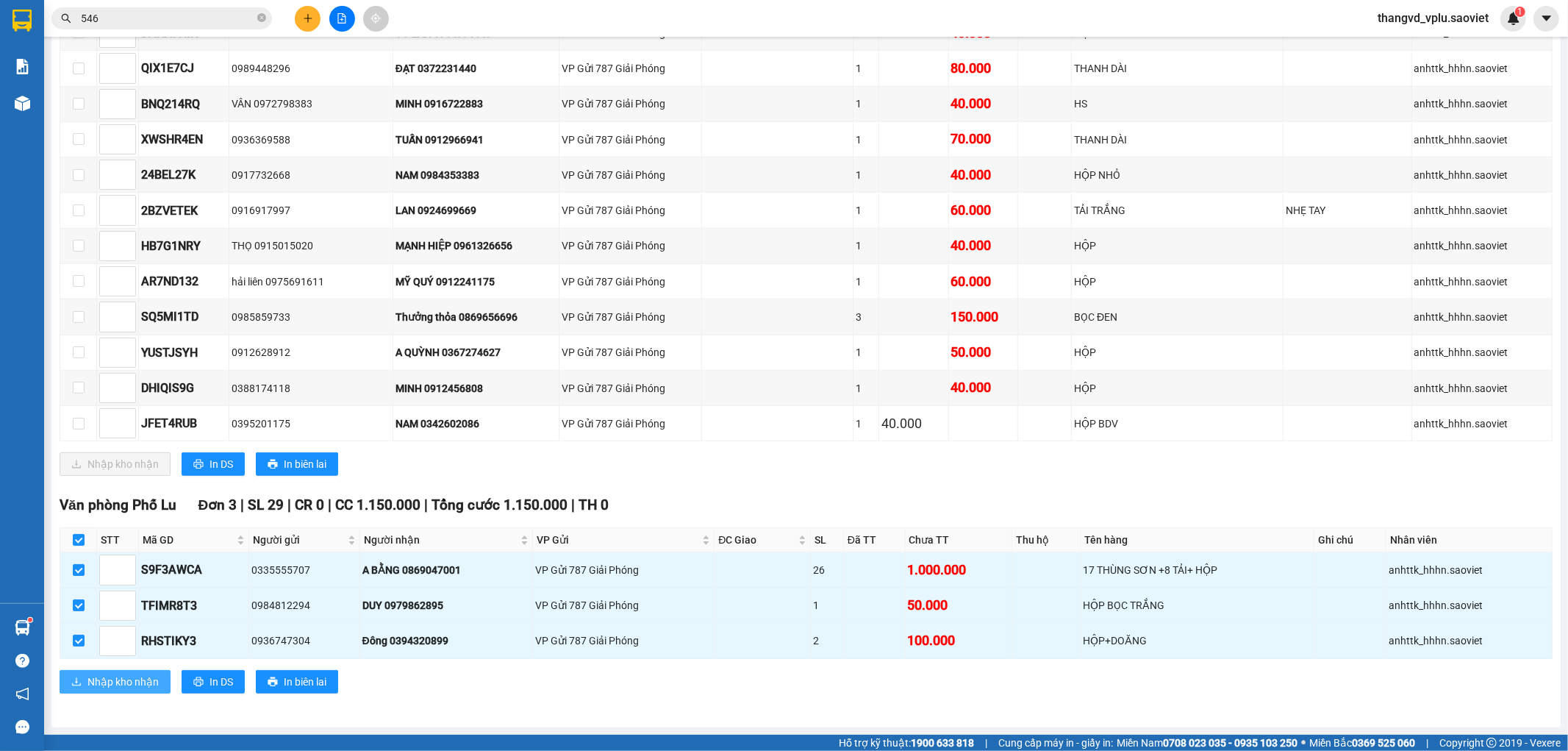
click at [116, 681] on span "Nhập kho nhận" at bounding box center [123, 681] width 71 height 16
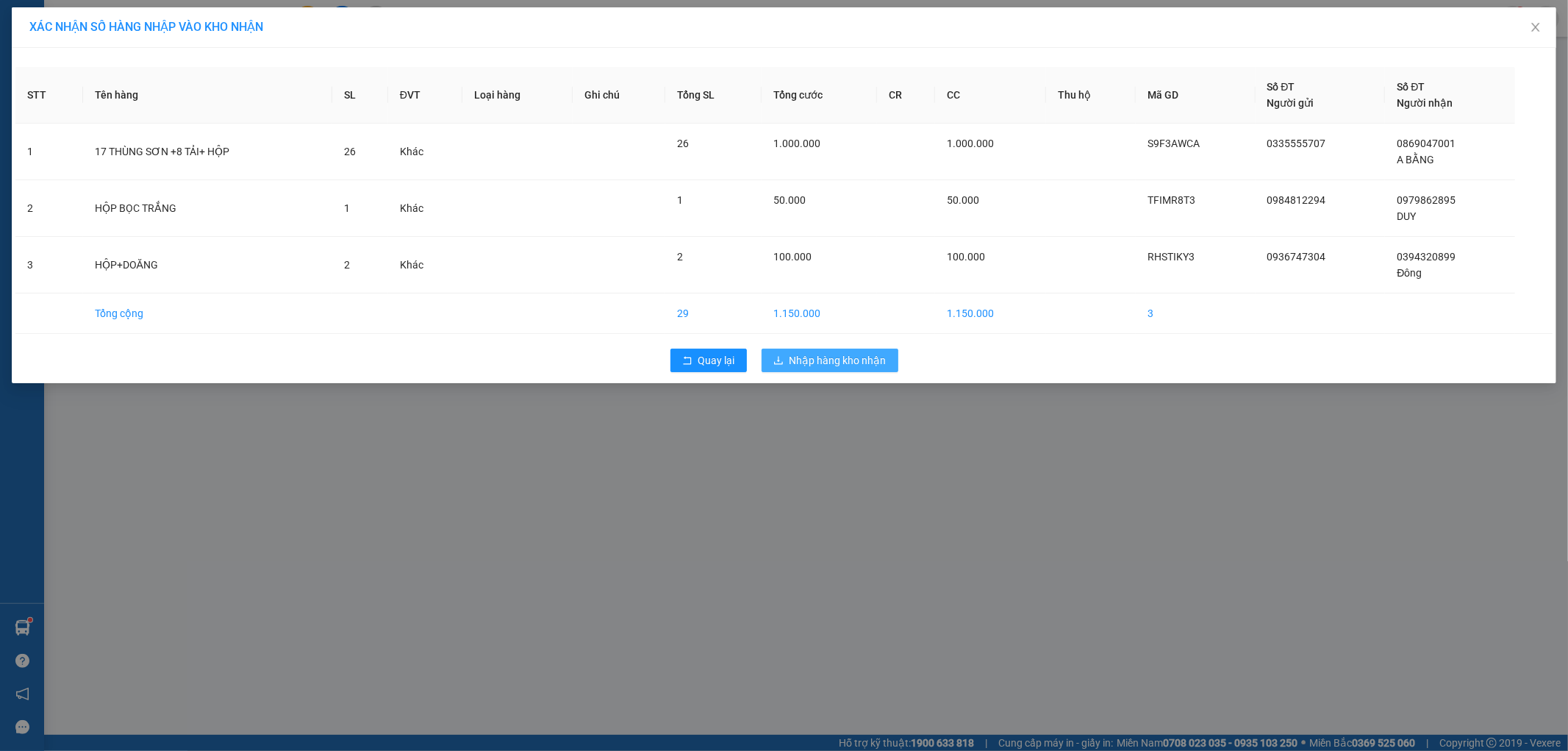
click at [869, 360] on span "Nhập hàng kho nhận" at bounding box center [838, 360] width 97 height 16
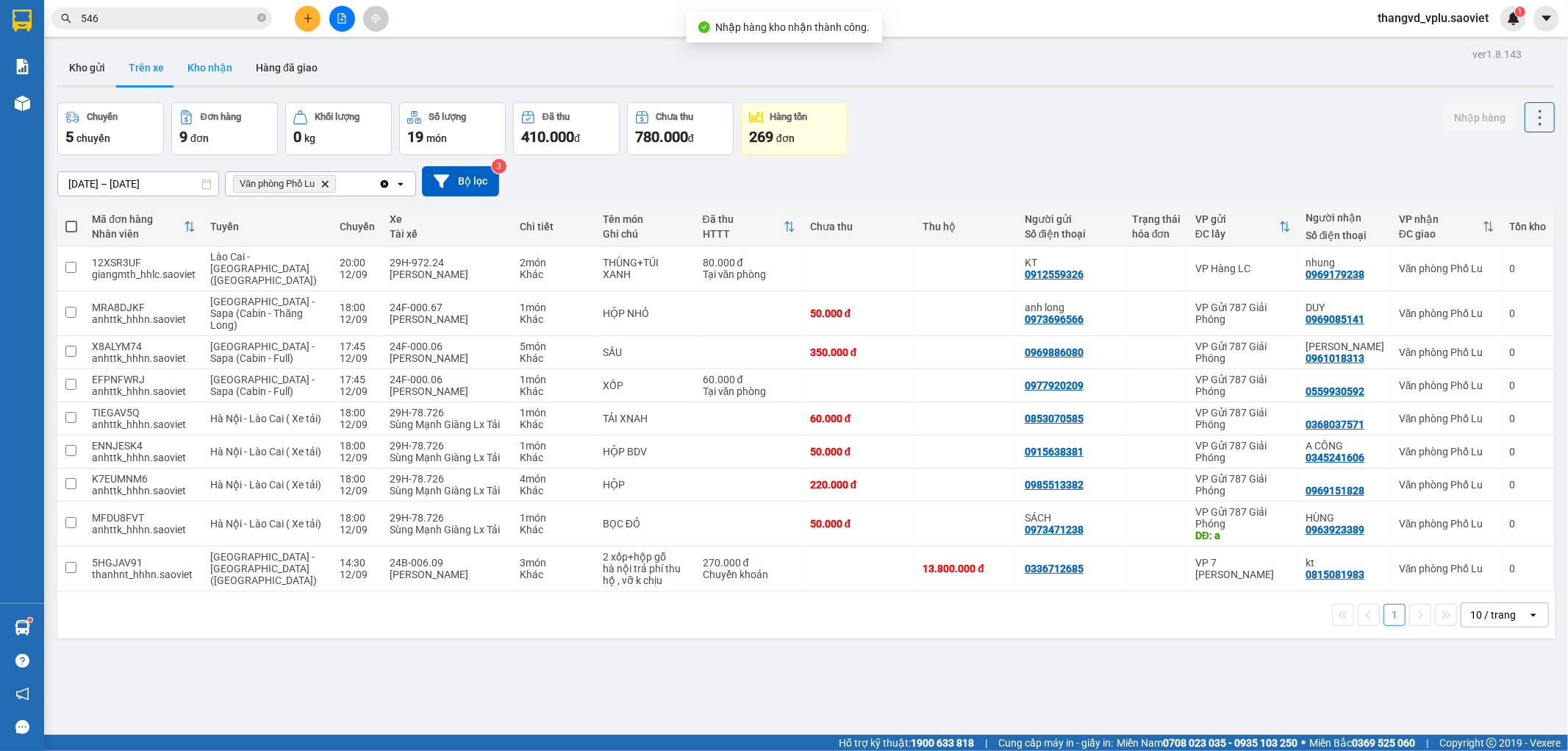
click at [217, 68] on button "Kho nhận" at bounding box center [210, 68] width 68 height 35
type input "[DATE] – [DATE]"
